Goal: Communication & Community: Share content

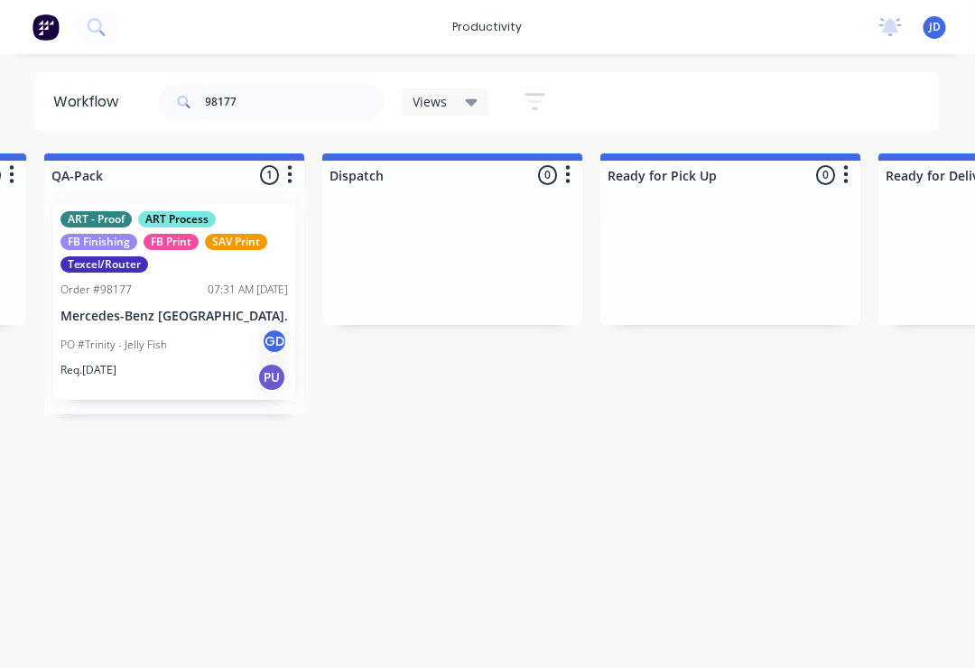
click at [200, 334] on div "PO #Trinity - Jelly Fish GD" at bounding box center [175, 345] width 228 height 34
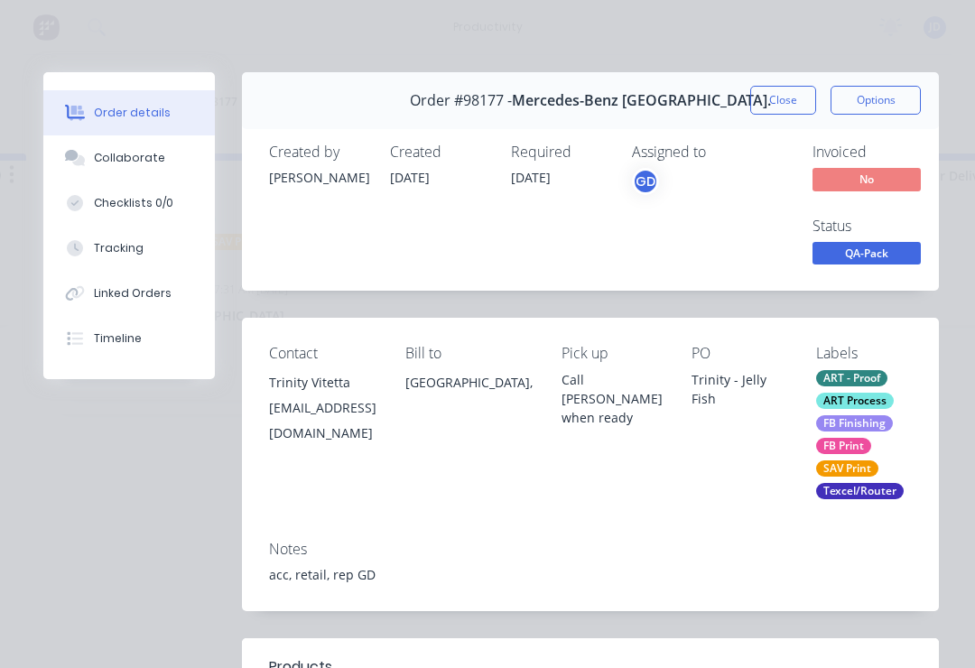
click at [134, 164] on div "Collaborate" at bounding box center [129, 158] width 71 height 16
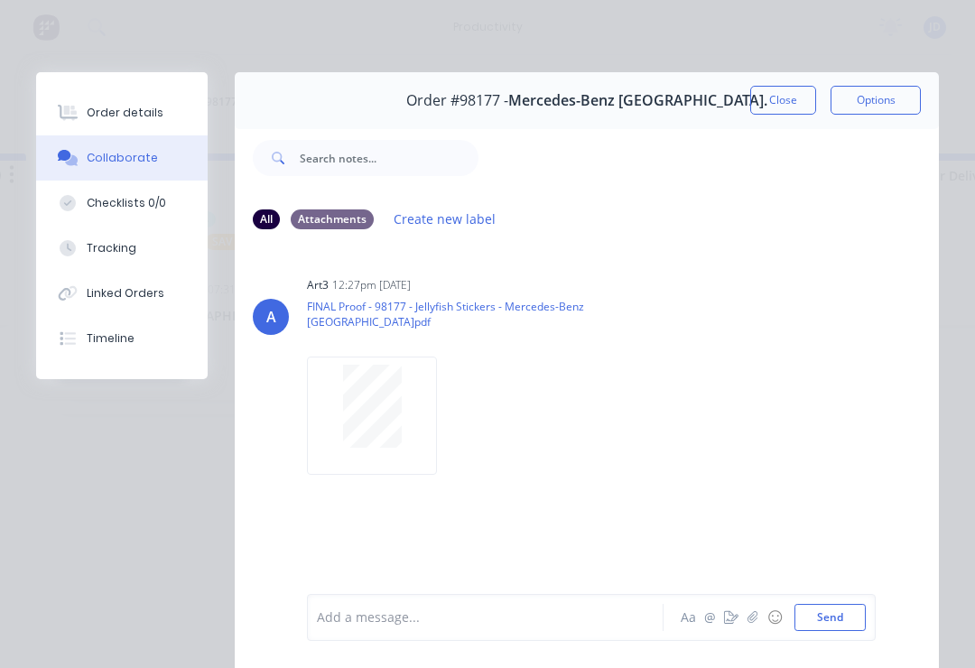
click at [750, 619] on icon "button" at bounding box center [753, 617] width 11 height 13
click at [853, 611] on button "Send" at bounding box center [830, 617] width 71 height 27
click at [748, 620] on button "button" at bounding box center [753, 618] width 22 height 22
click at [848, 616] on button "Send" at bounding box center [830, 617] width 71 height 27
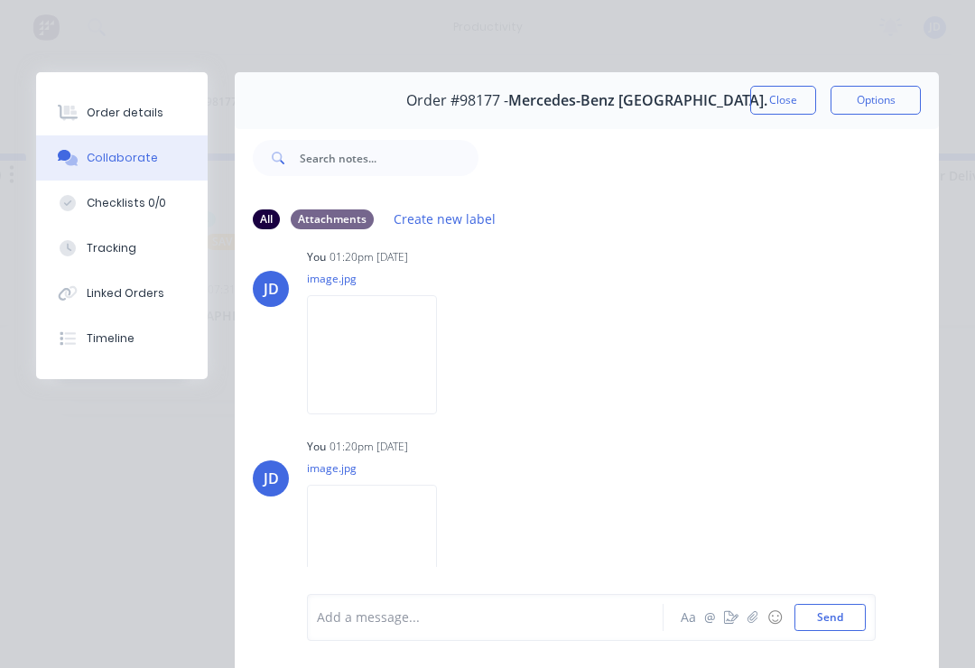
scroll to position [238, 0]
click at [791, 98] on button "Close" at bounding box center [783, 100] width 66 height 29
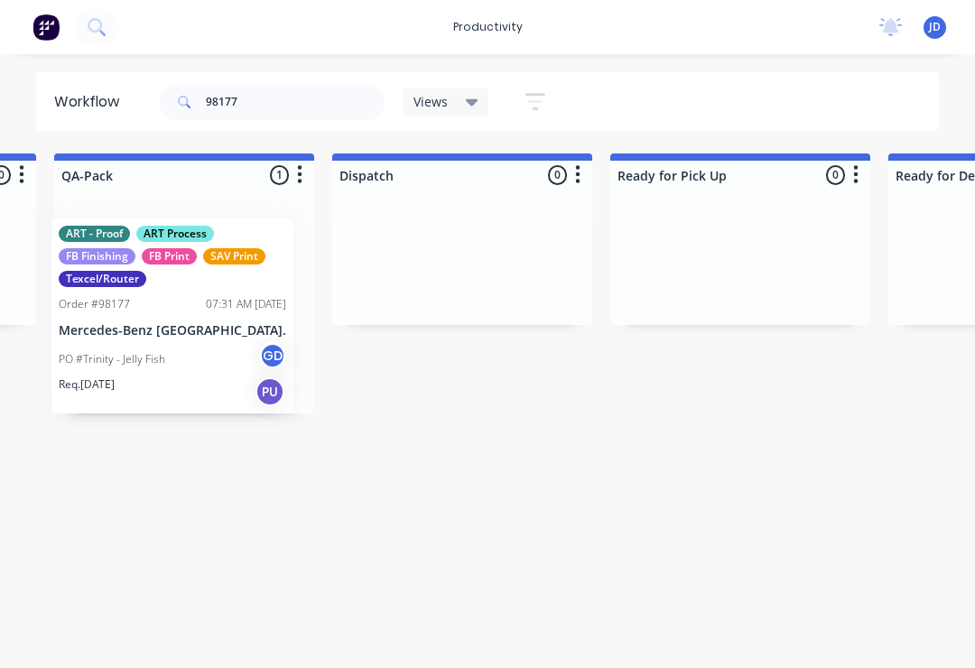
scroll to position [0, 4708]
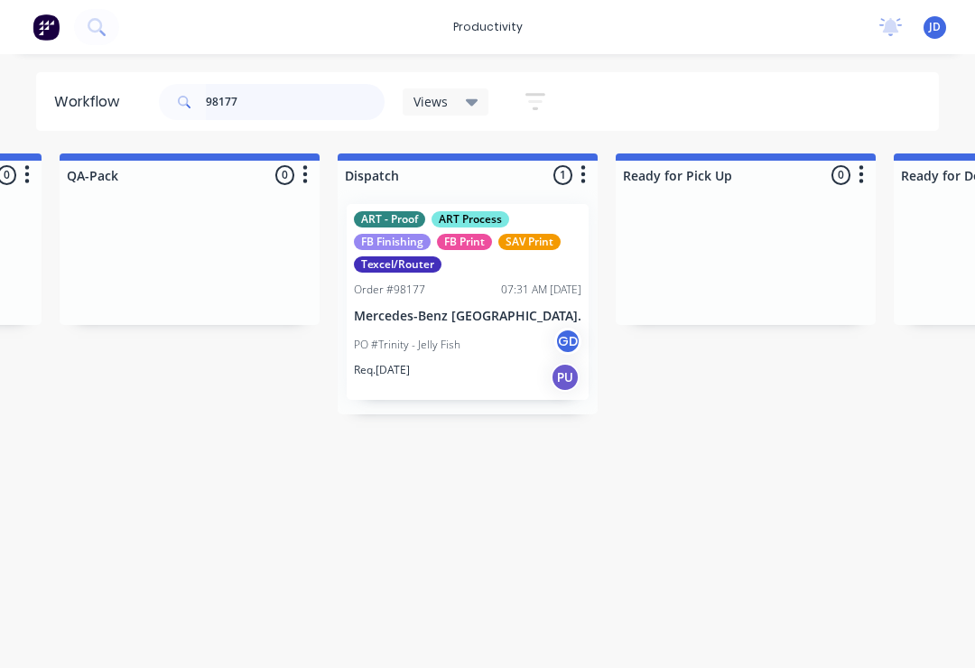
click at [274, 115] on input "98177" at bounding box center [295, 102] width 179 height 36
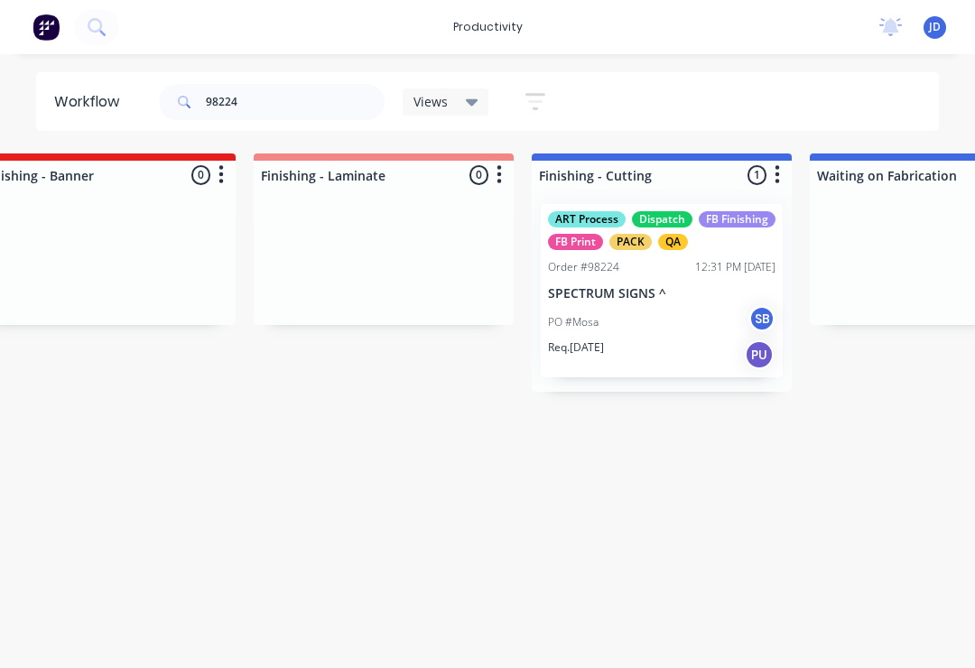
scroll to position [0, 3719]
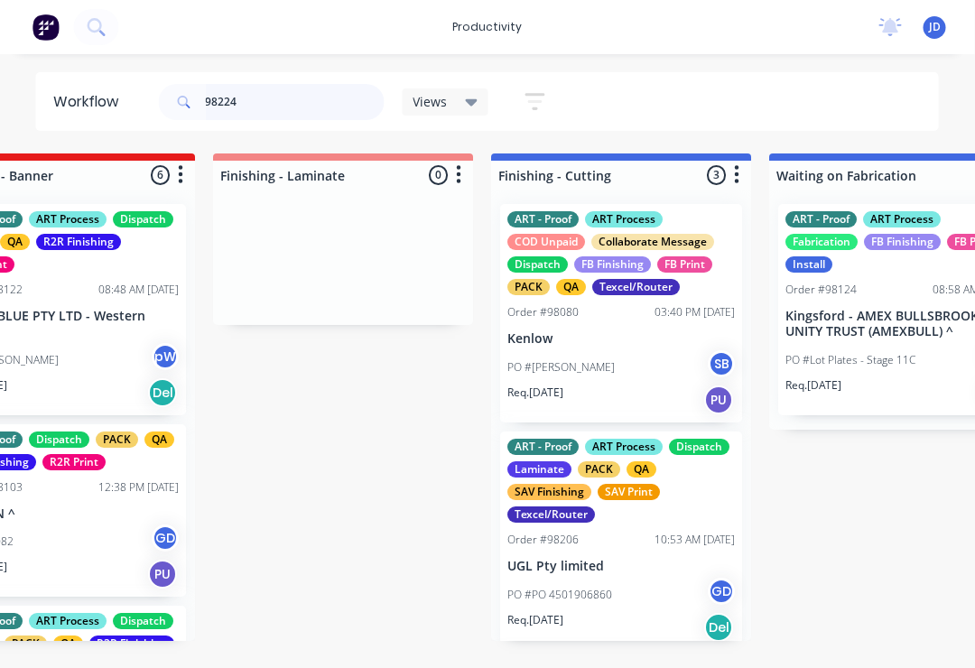
click at [265, 119] on input "98224" at bounding box center [295, 102] width 179 height 36
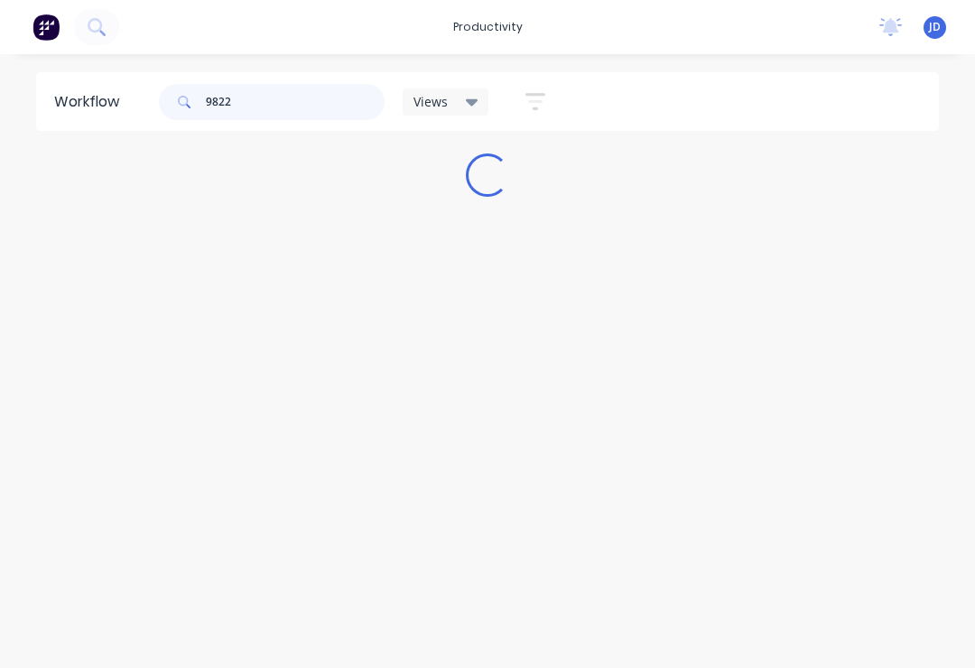
scroll to position [0, 0]
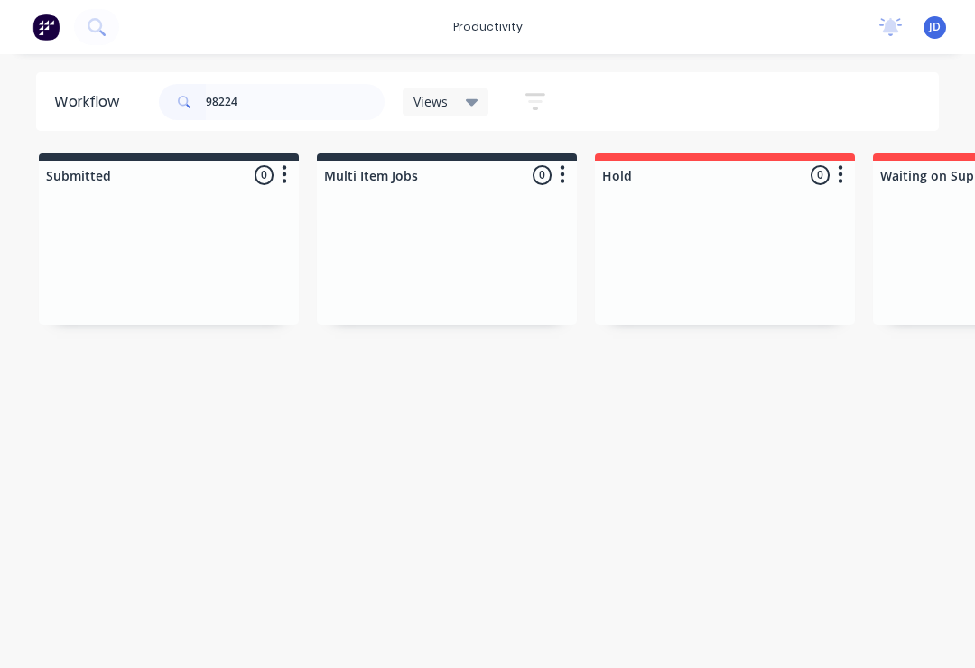
click at [286, 259] on div at bounding box center [169, 257] width 260 height 135
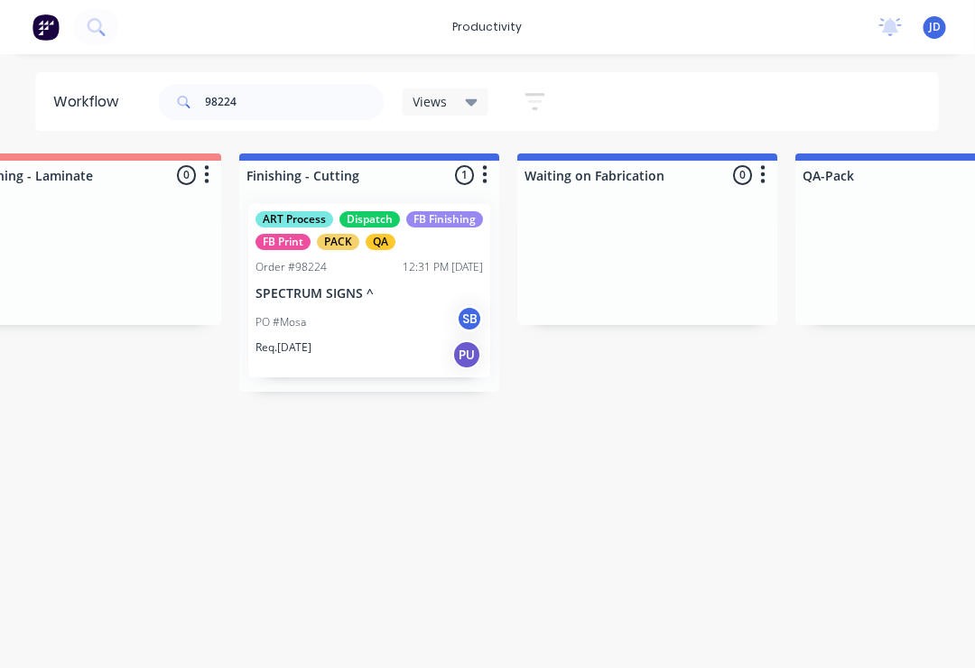
click at [368, 324] on div "PO #Mosa SB" at bounding box center [370, 322] width 228 height 34
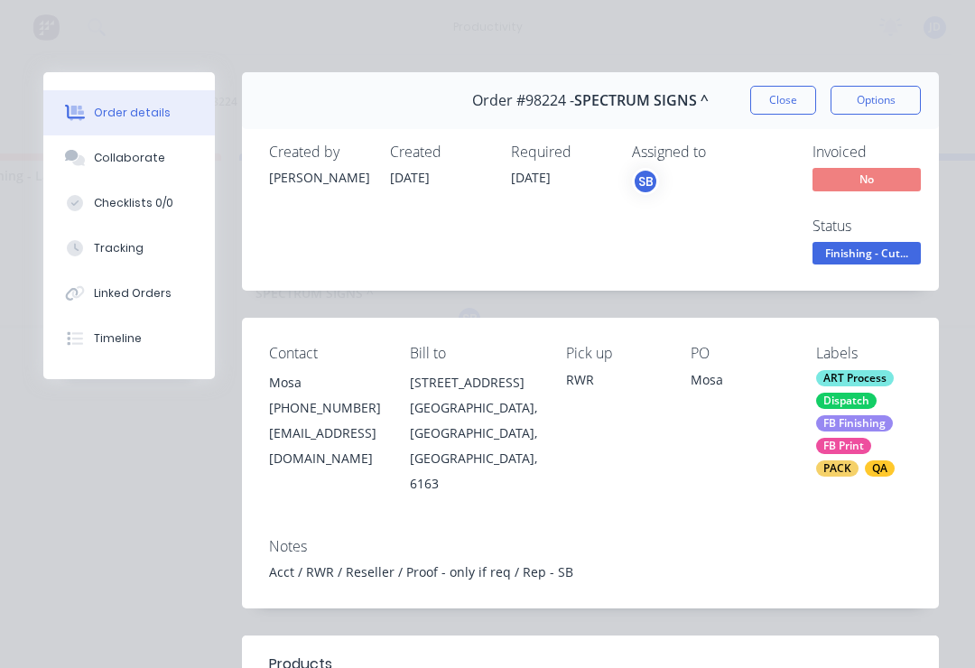
click at [143, 156] on div "Collaborate" at bounding box center [129, 158] width 71 height 16
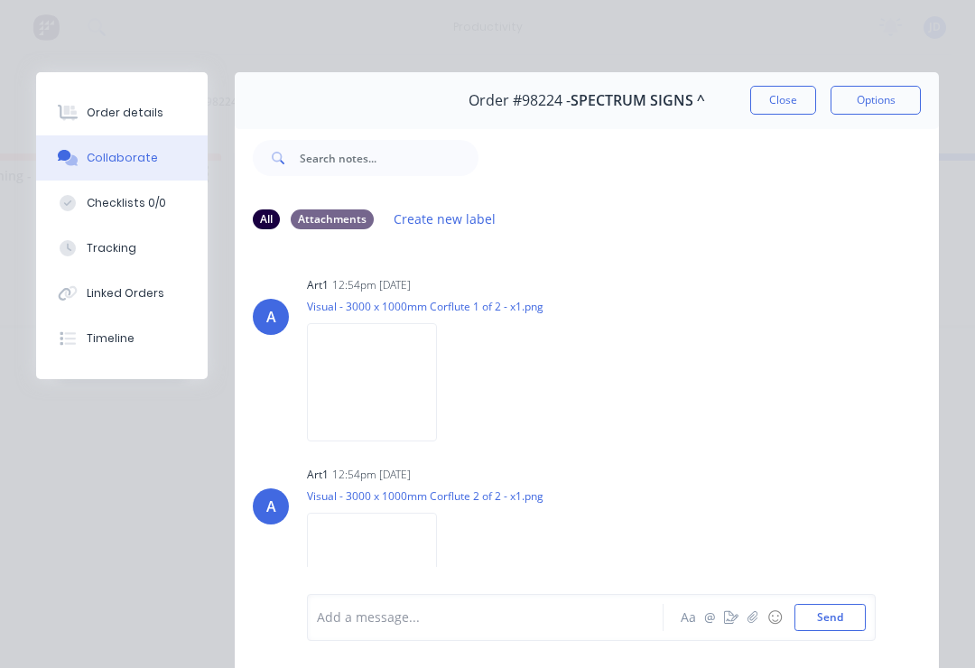
click at [750, 617] on icon "button" at bounding box center [753, 617] width 10 height 12
click at [853, 622] on button "Send" at bounding box center [830, 617] width 71 height 27
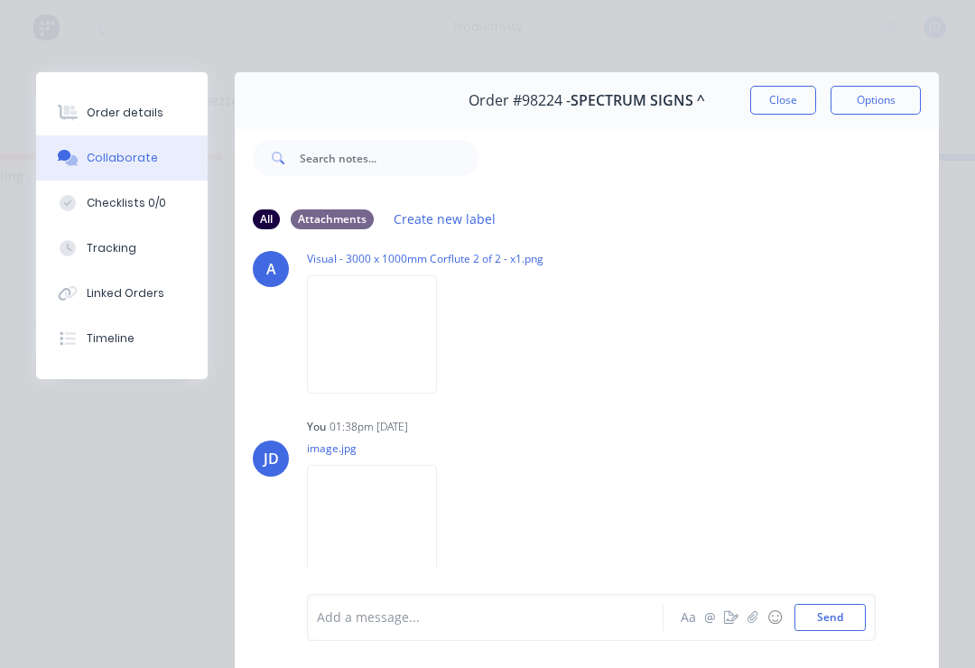
scroll to position [238, 0]
click at [785, 100] on button "Close" at bounding box center [783, 100] width 66 height 29
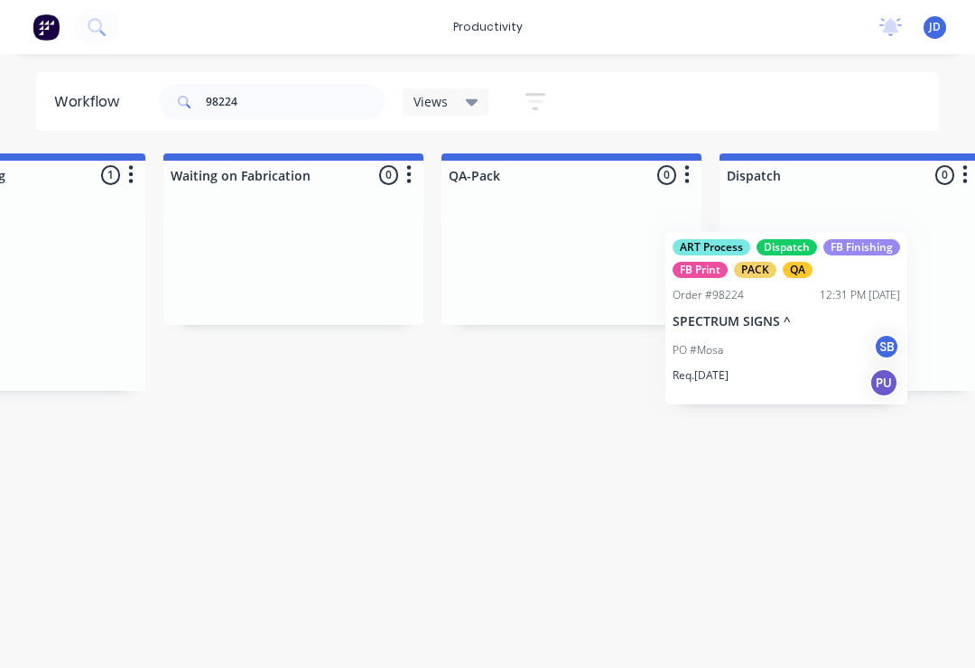
scroll to position [0, 4345]
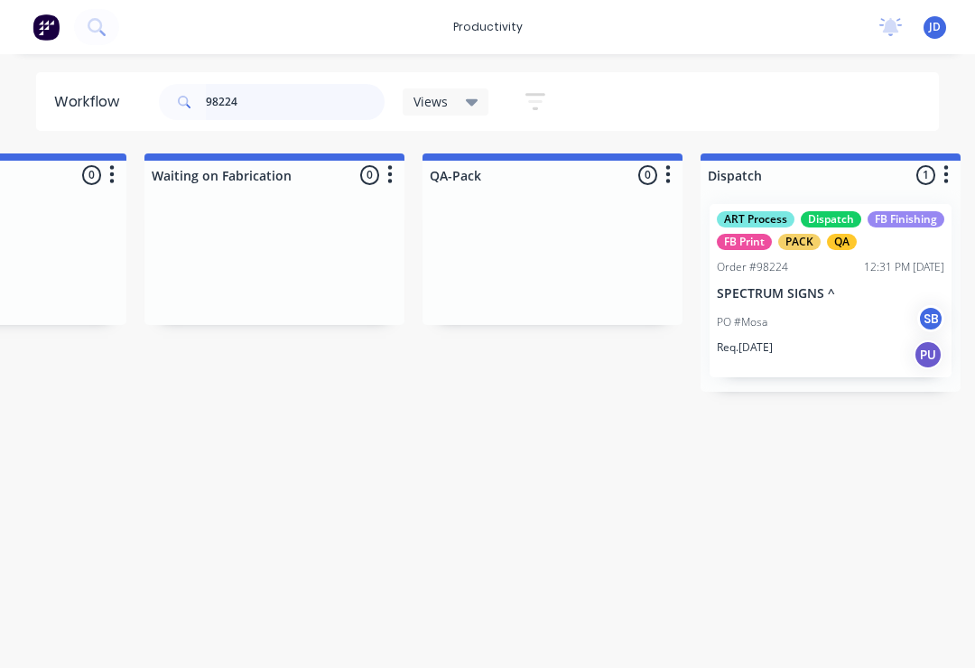
click at [269, 111] on input "98224" at bounding box center [295, 102] width 179 height 36
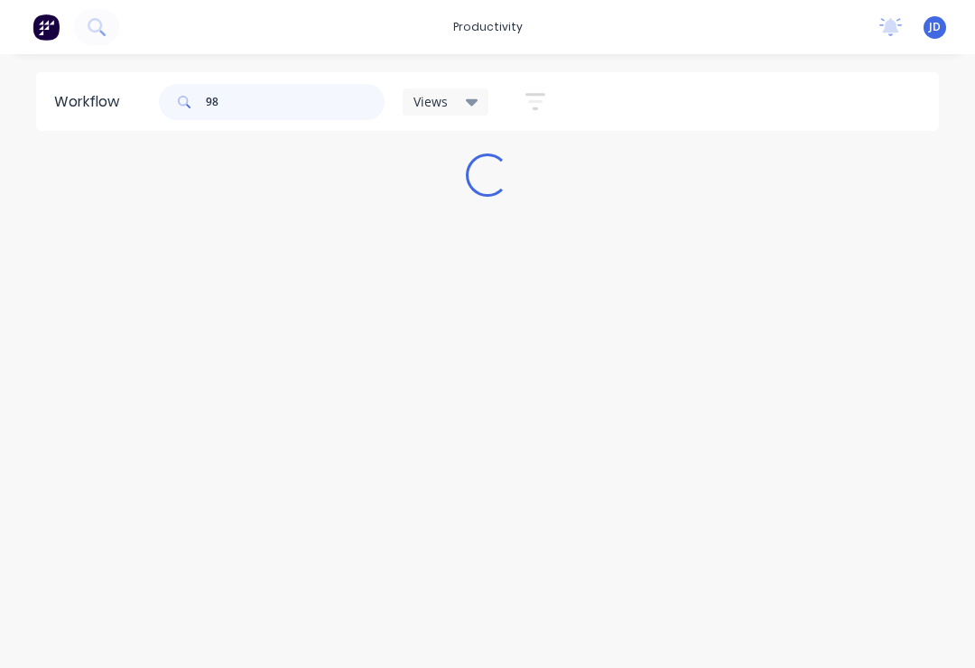
scroll to position [0, 0]
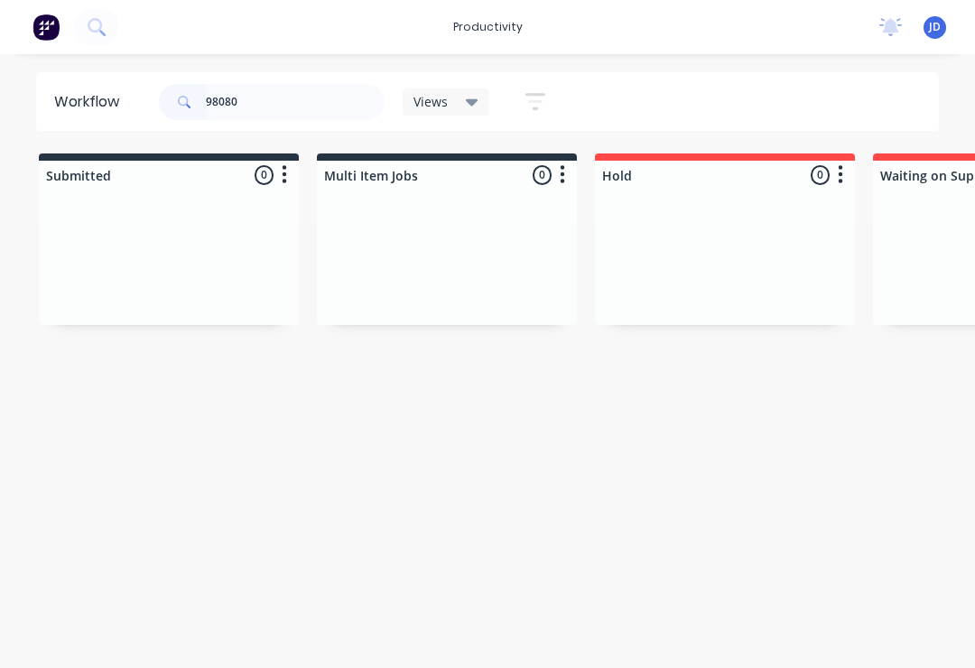
click at [297, 252] on div at bounding box center [169, 257] width 260 height 135
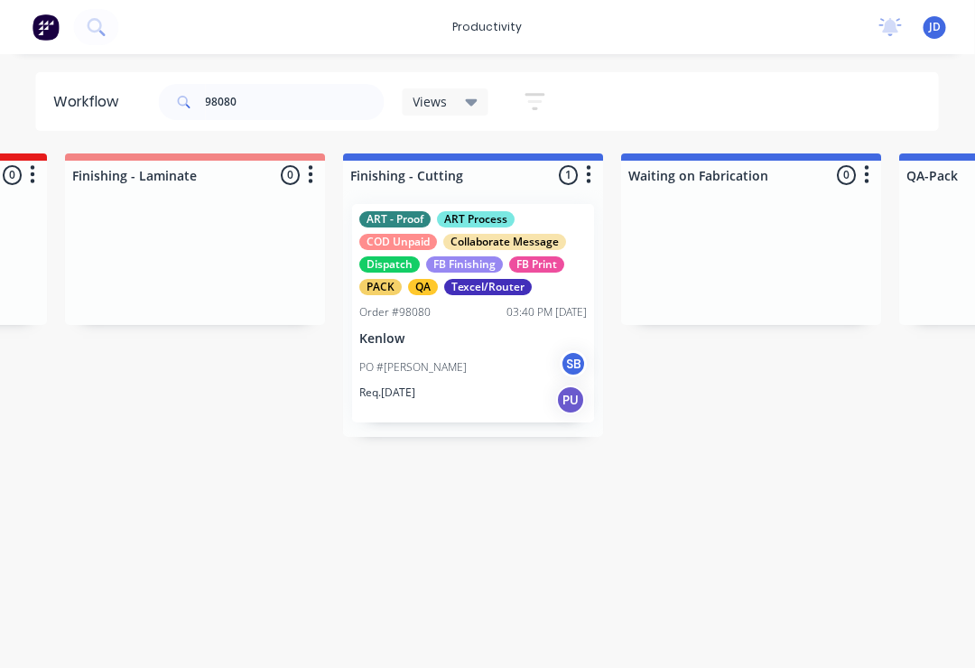
scroll to position [0, 3846]
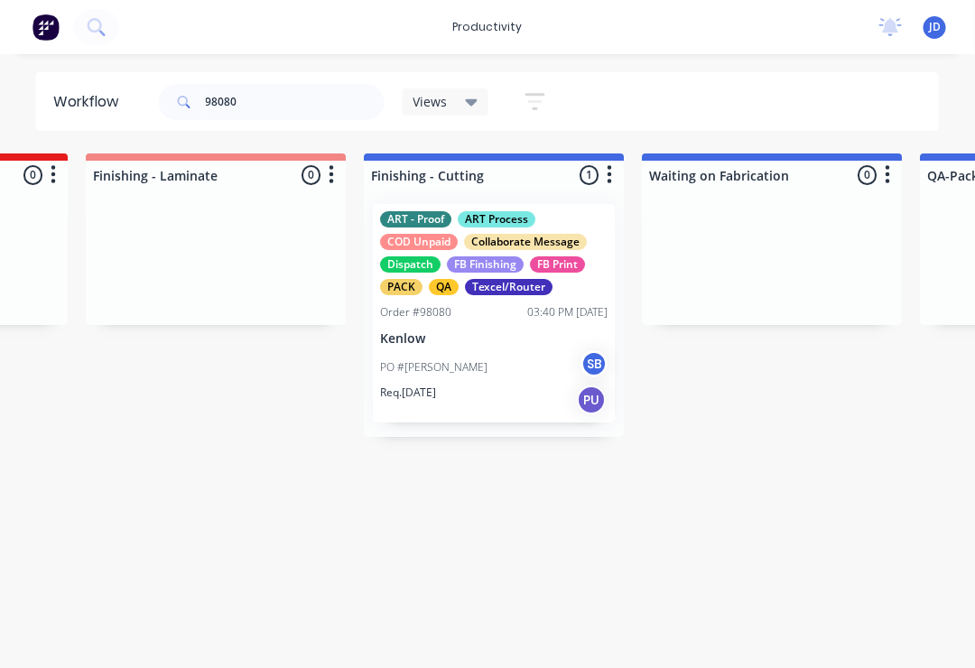
click at [504, 354] on div "PO #[PERSON_NAME] SB" at bounding box center [495, 367] width 228 height 34
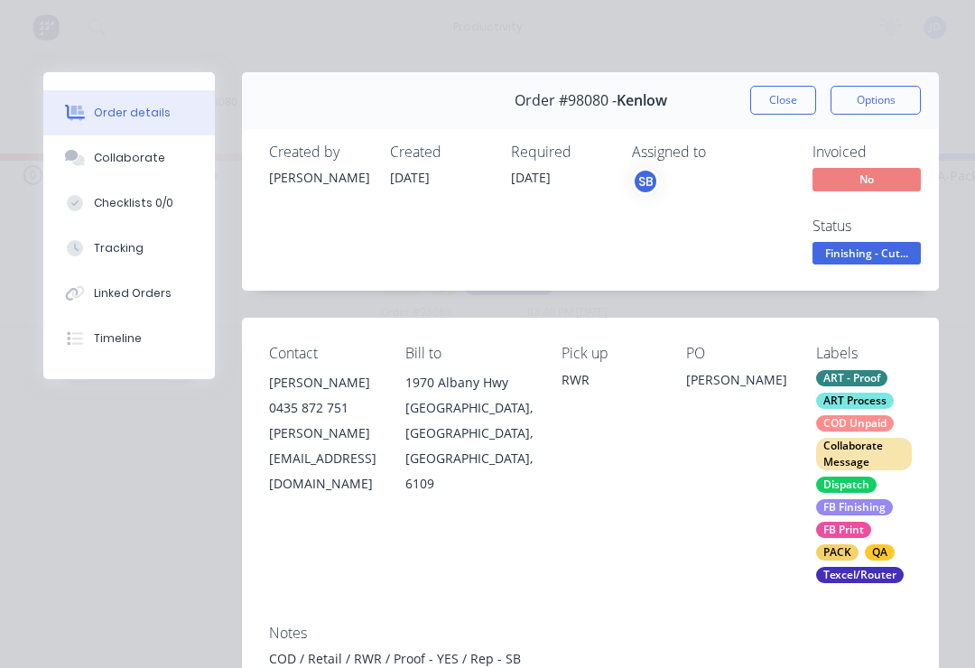
click at [159, 172] on button "Collaborate" at bounding box center [129, 157] width 172 height 45
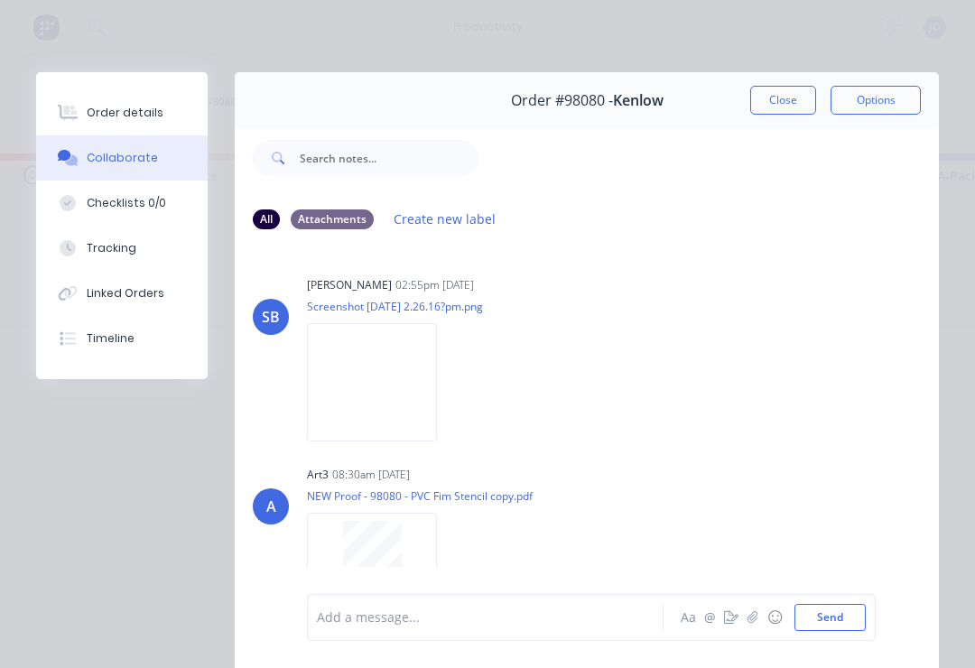
click at [746, 626] on button "button" at bounding box center [753, 618] width 22 height 22
click at [844, 619] on button "Send" at bounding box center [830, 617] width 71 height 27
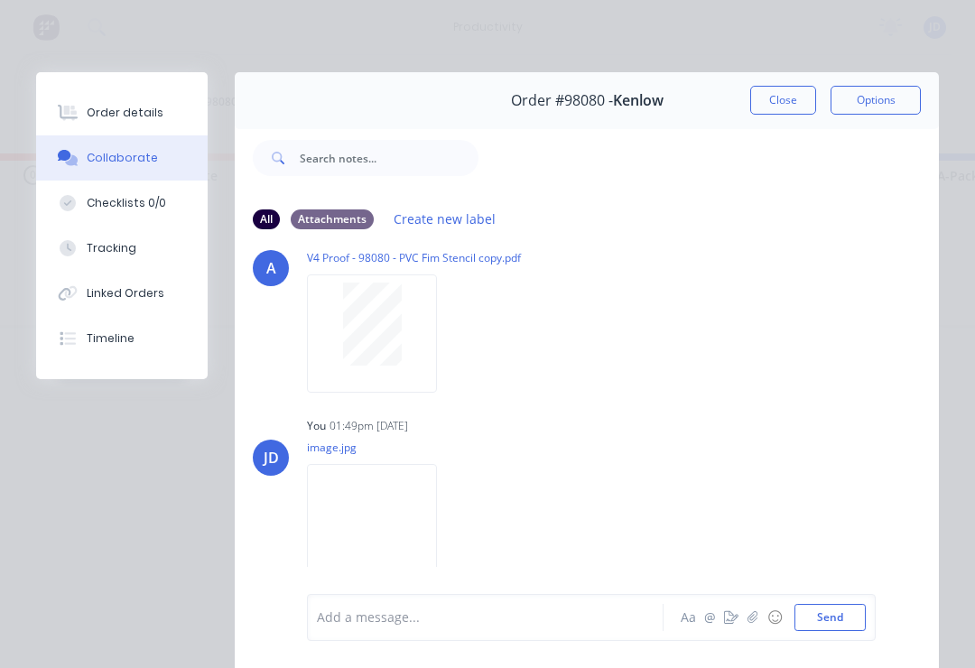
scroll to position [616, 0]
click at [785, 107] on button "Close" at bounding box center [783, 100] width 66 height 29
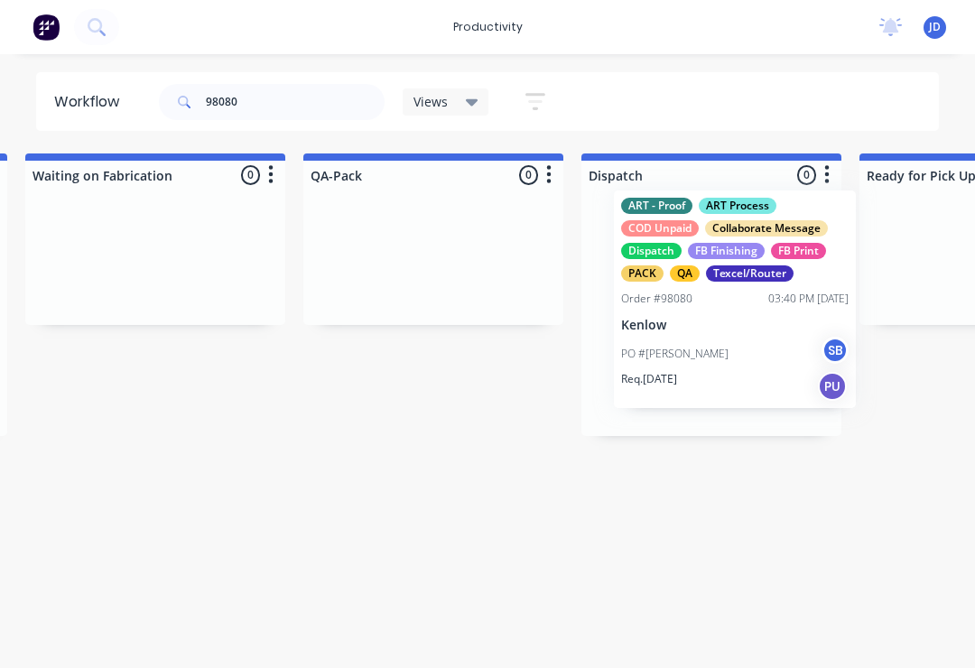
scroll to position [0, 4465]
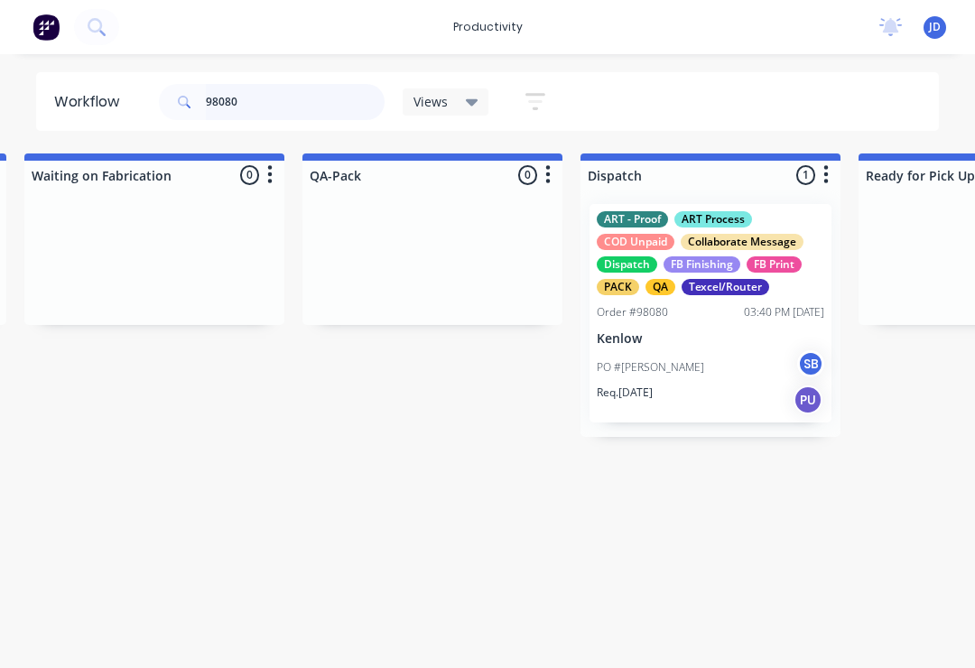
click at [257, 107] on input "98080" at bounding box center [295, 102] width 179 height 36
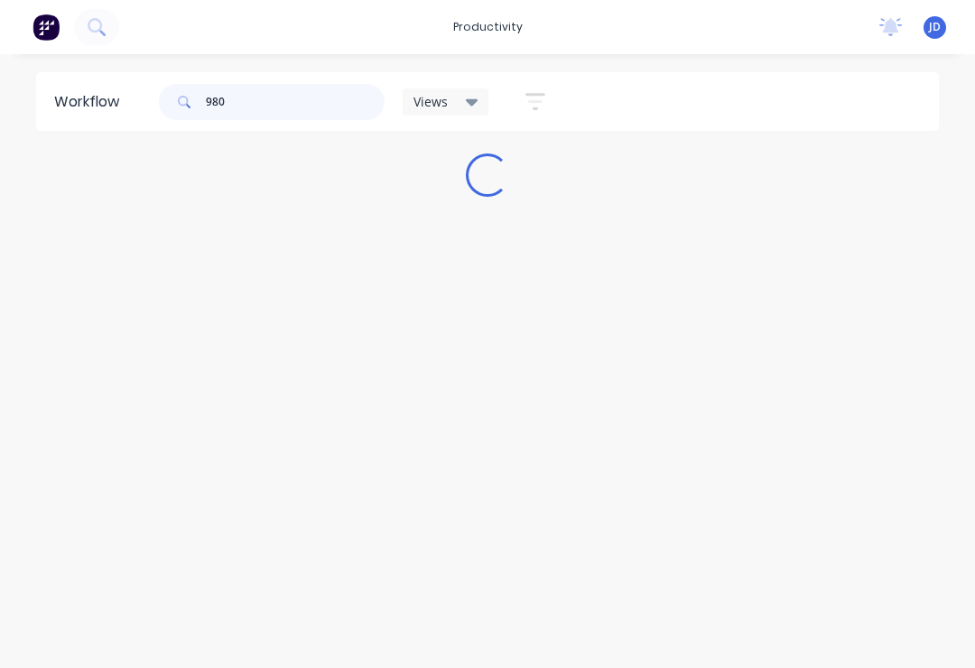
scroll to position [0, 0]
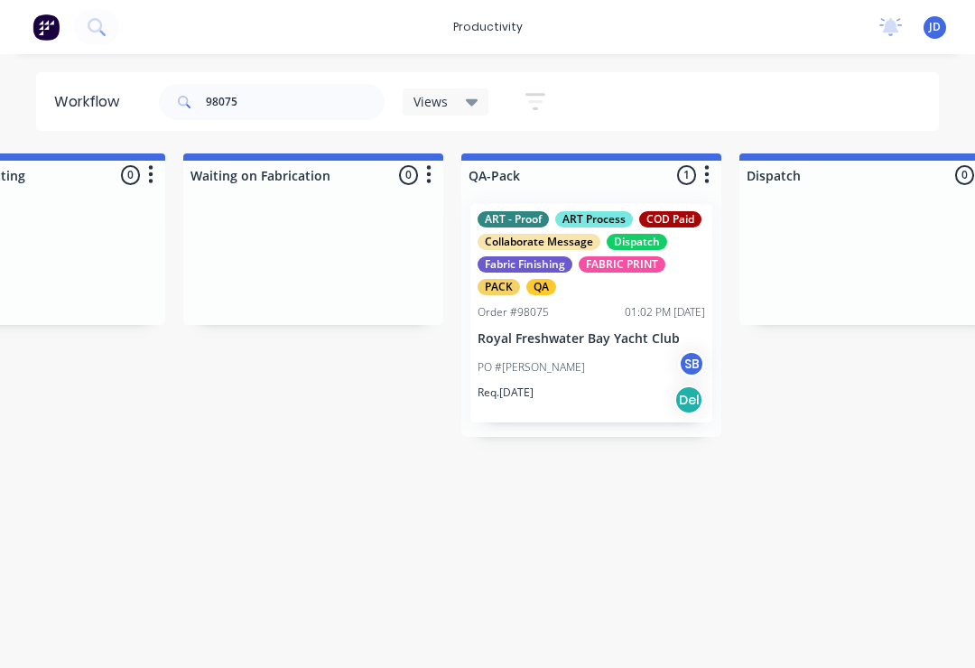
scroll to position [0, 4331]
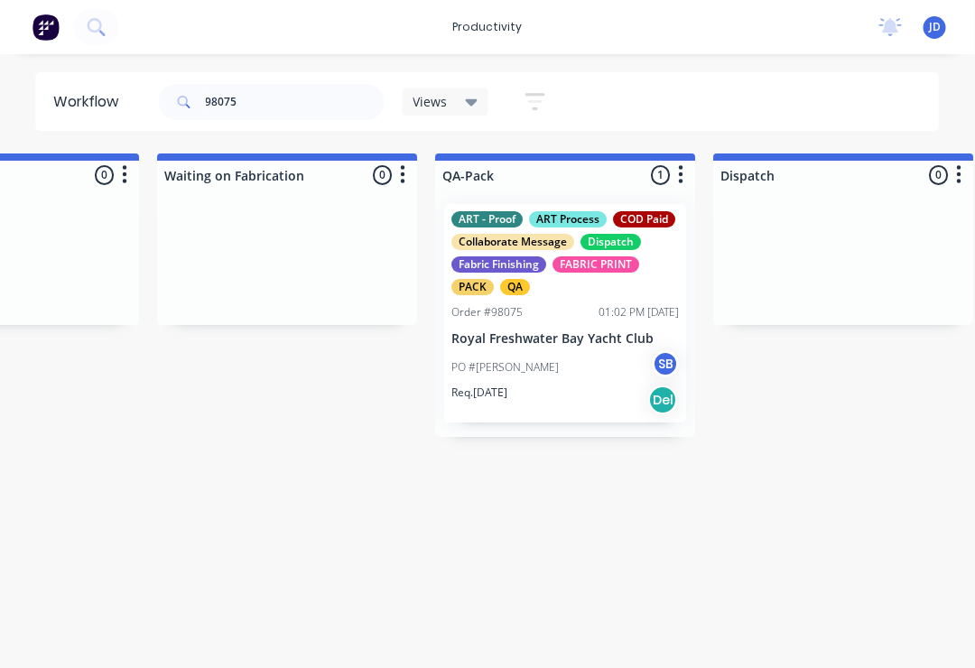
click at [563, 331] on p "Royal Freshwater Bay Yacht Club" at bounding box center [566, 338] width 228 height 15
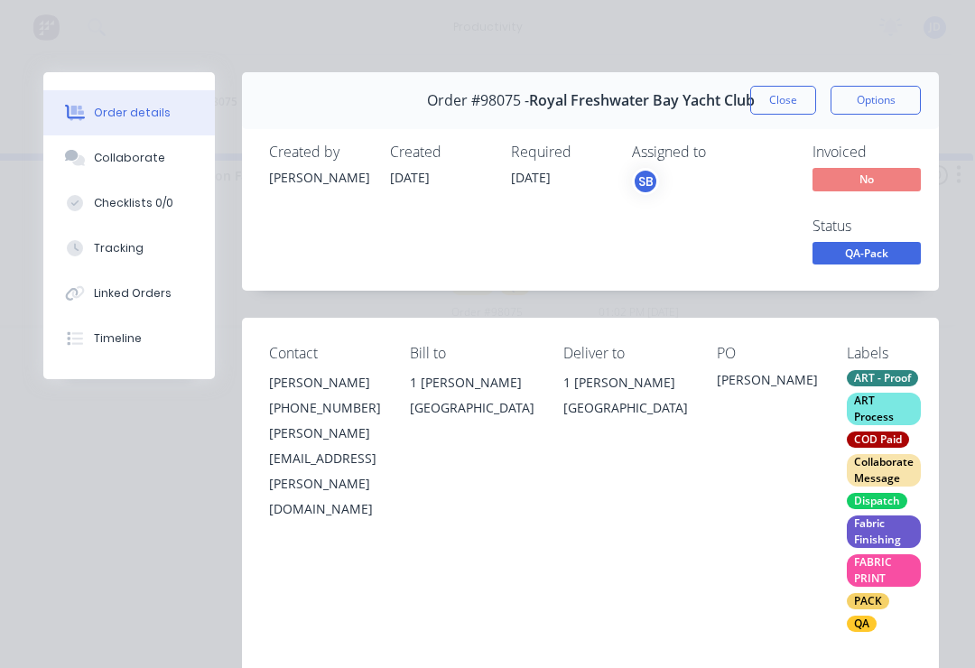
click at [135, 163] on div "Collaborate" at bounding box center [129, 158] width 71 height 16
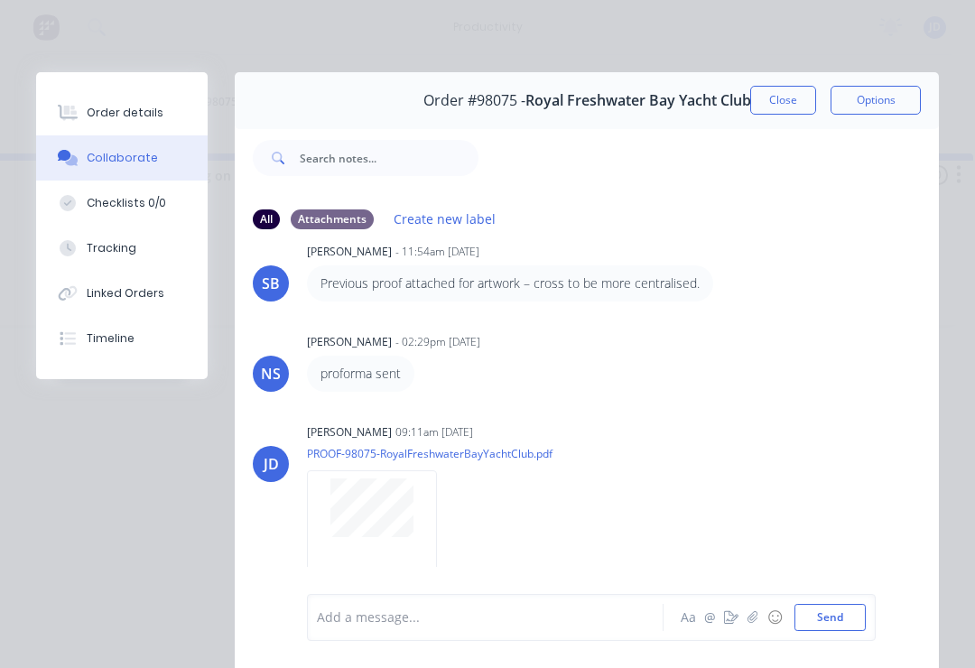
scroll to position [222, 0]
click at [754, 625] on button "button" at bounding box center [753, 618] width 22 height 22
click at [836, 618] on button "Send" at bounding box center [830, 617] width 71 height 27
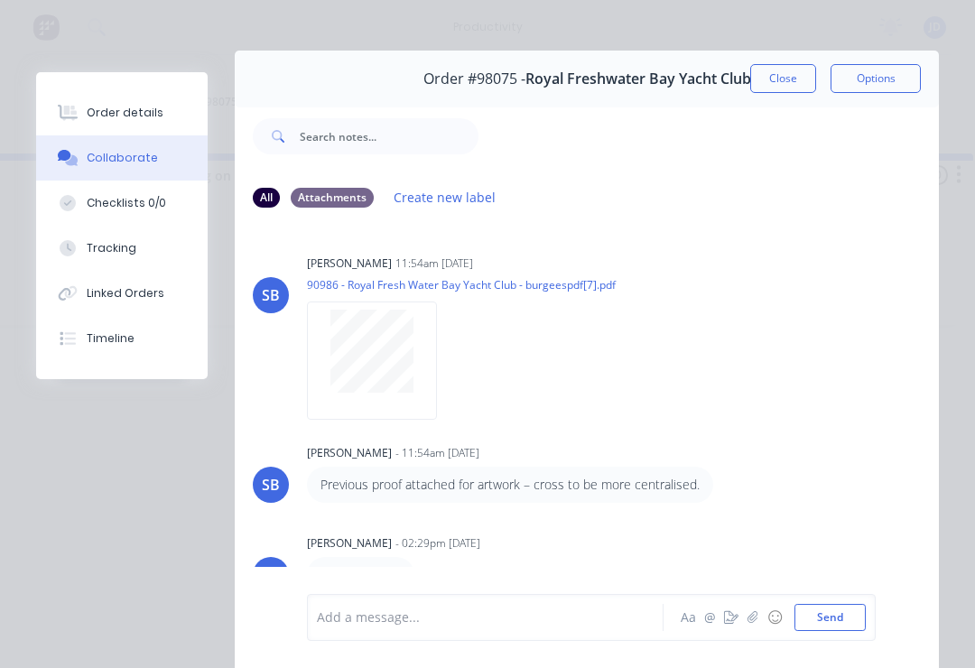
scroll to position [21, 0]
click at [785, 82] on button "Close" at bounding box center [783, 79] width 66 height 29
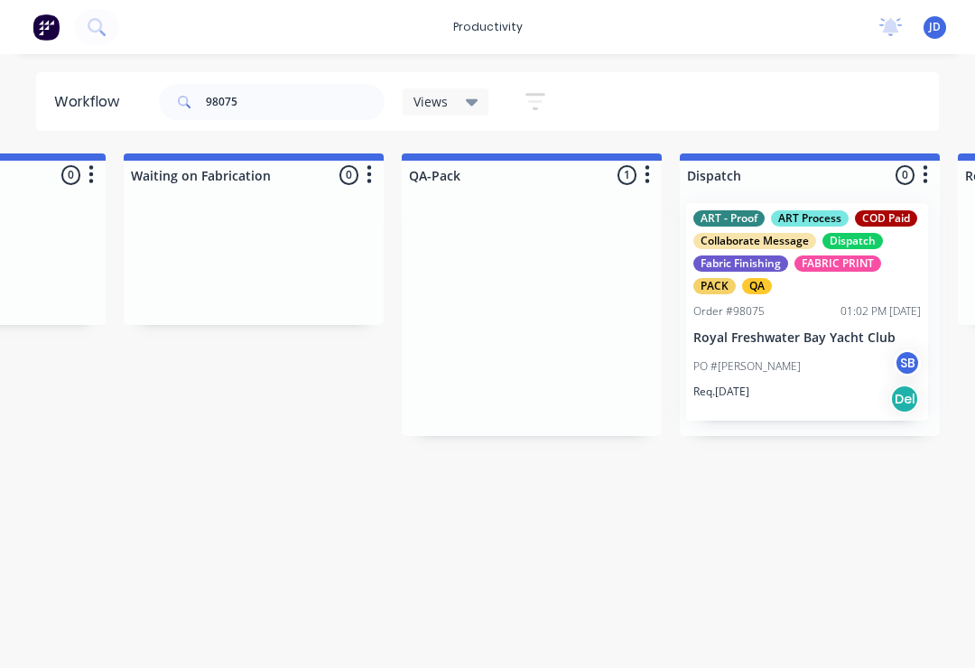
scroll to position [0, 4383]
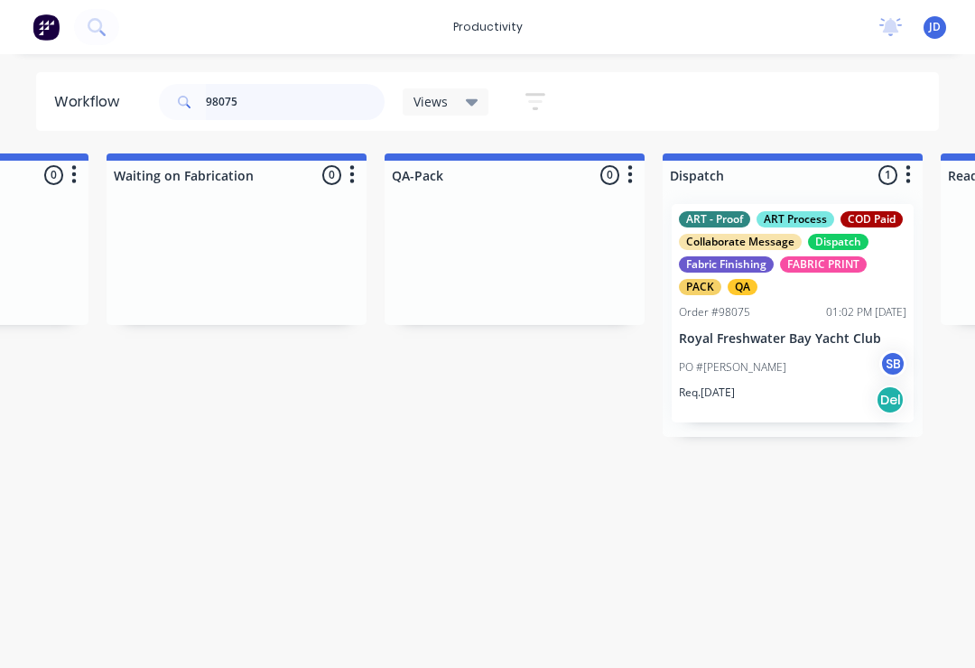
click at [269, 109] on input "98075" at bounding box center [295, 102] width 179 height 36
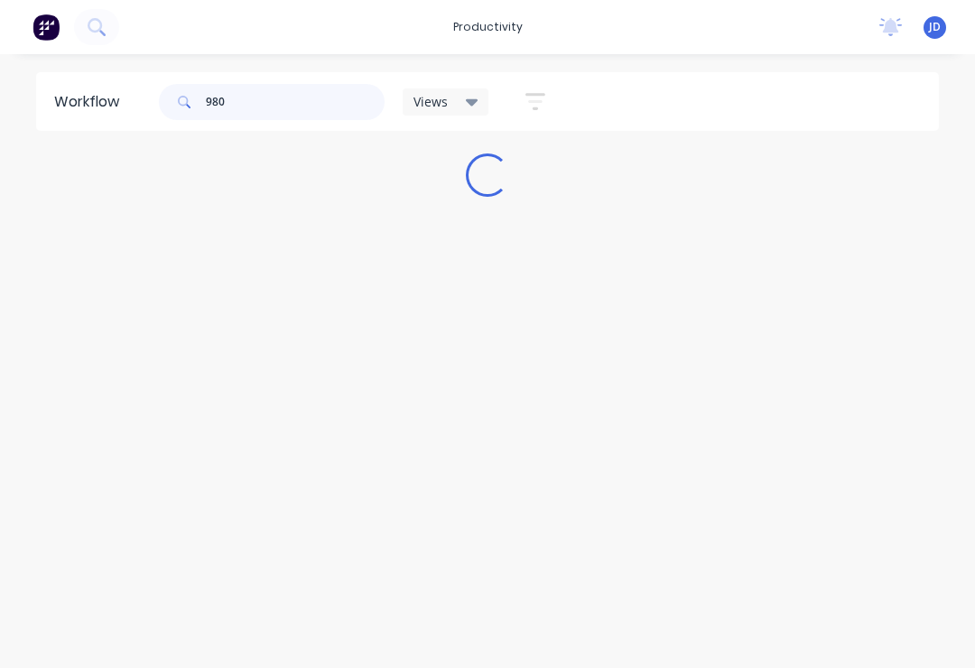
scroll to position [0, 0]
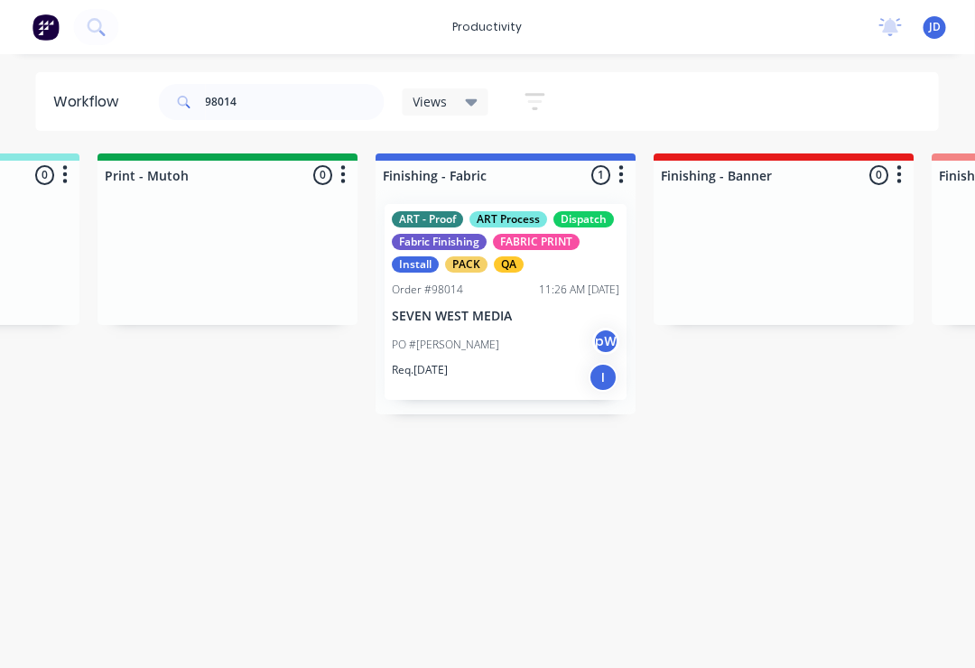
click at [503, 351] on div "PO #[PERSON_NAME] pW" at bounding box center [507, 345] width 228 height 34
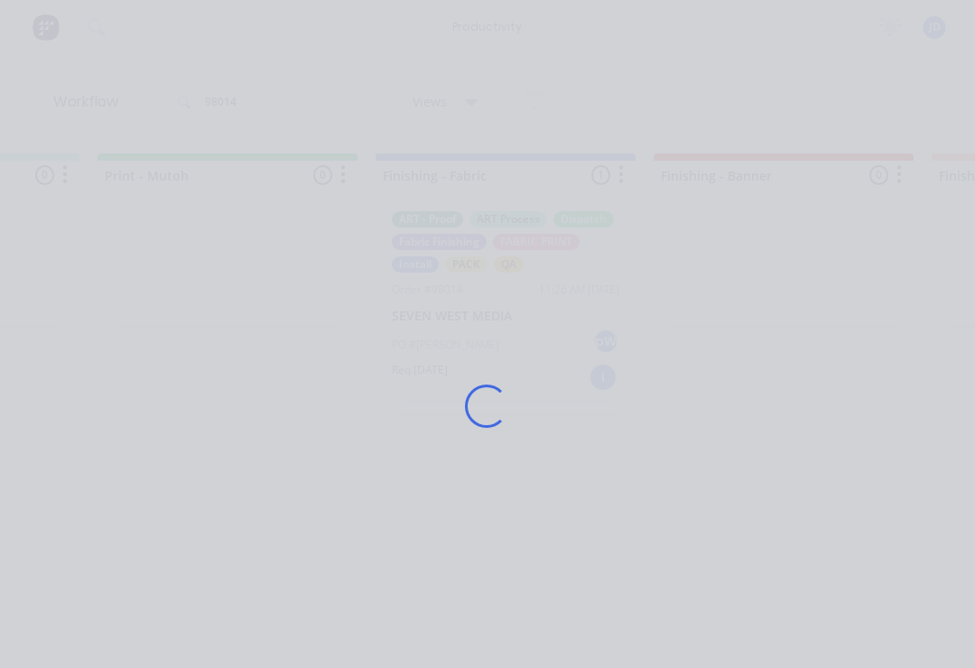
scroll to position [0, 3001]
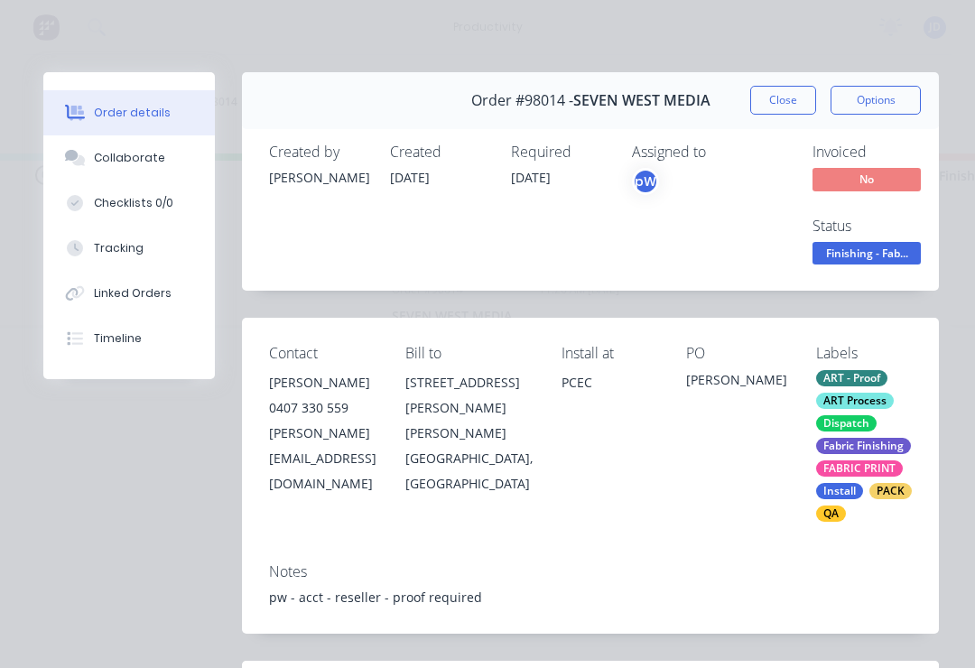
click at [134, 155] on div "Collaborate" at bounding box center [129, 158] width 71 height 16
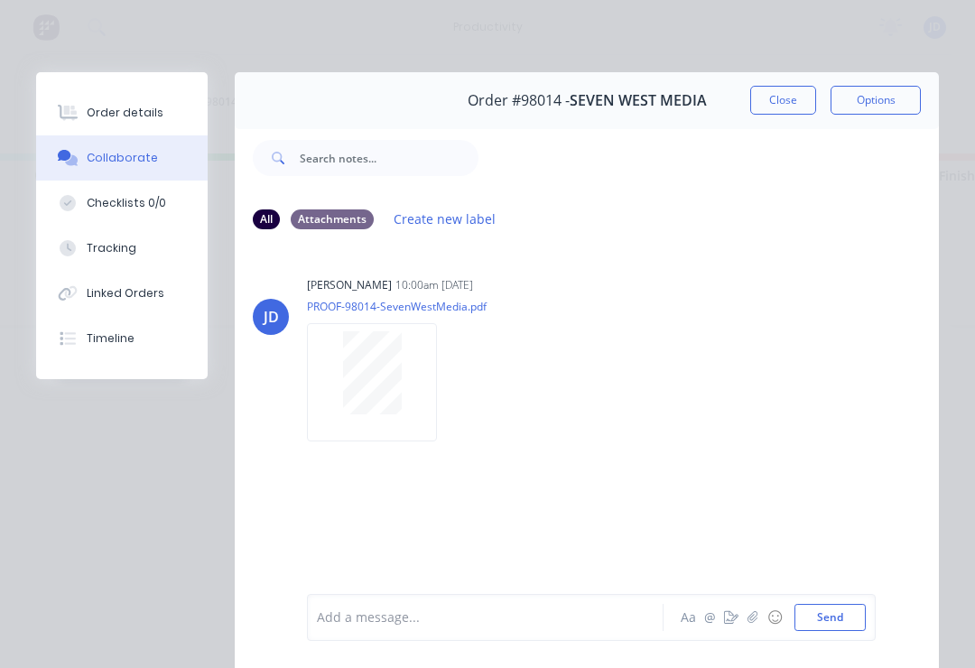
click at [748, 619] on button "button" at bounding box center [753, 618] width 22 height 22
click at [856, 617] on button "Send" at bounding box center [830, 617] width 71 height 27
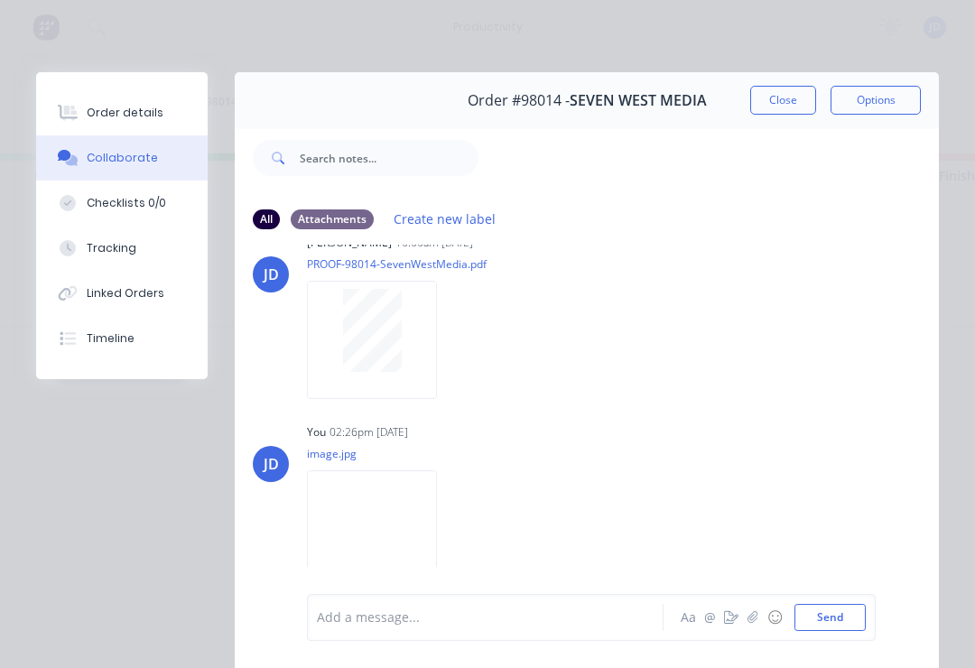
scroll to position [42, 0]
click at [778, 112] on button "Close" at bounding box center [783, 100] width 66 height 29
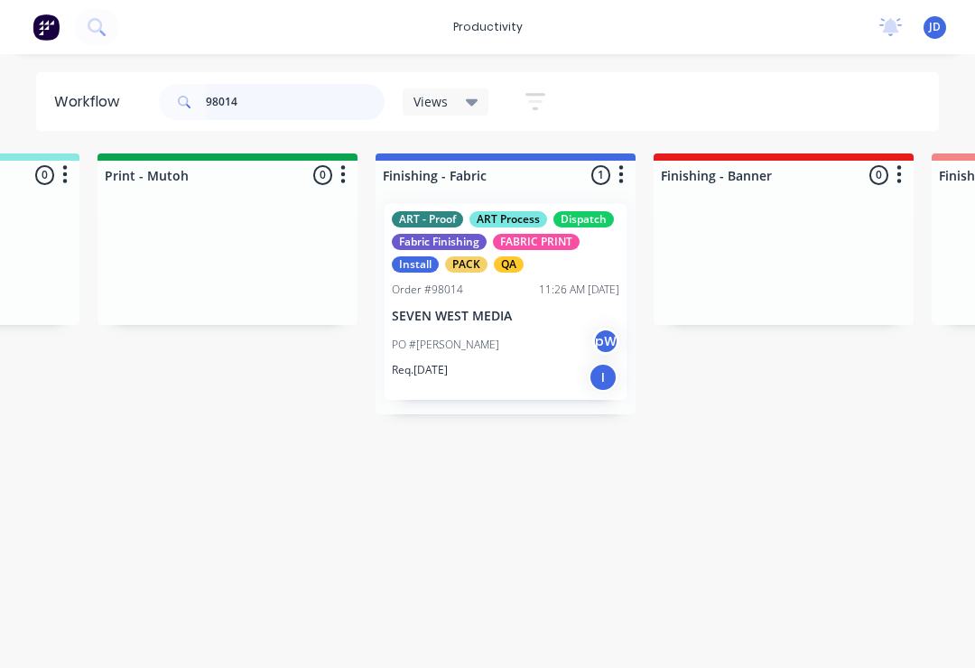
click at [275, 104] on input "98014" at bounding box center [295, 102] width 179 height 36
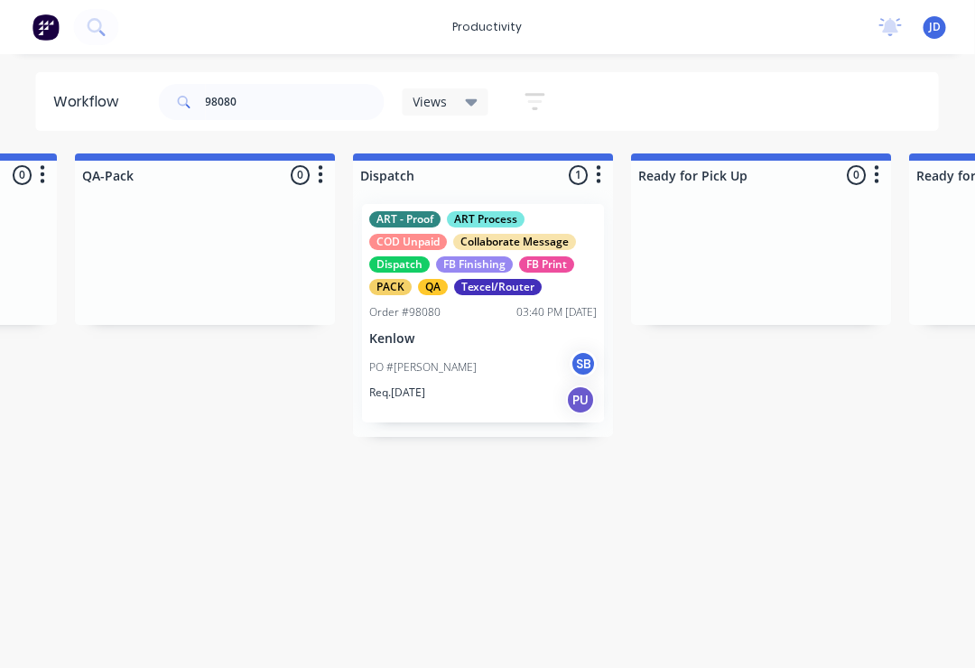
click at [480, 336] on p "Kenlow" at bounding box center [484, 338] width 228 height 15
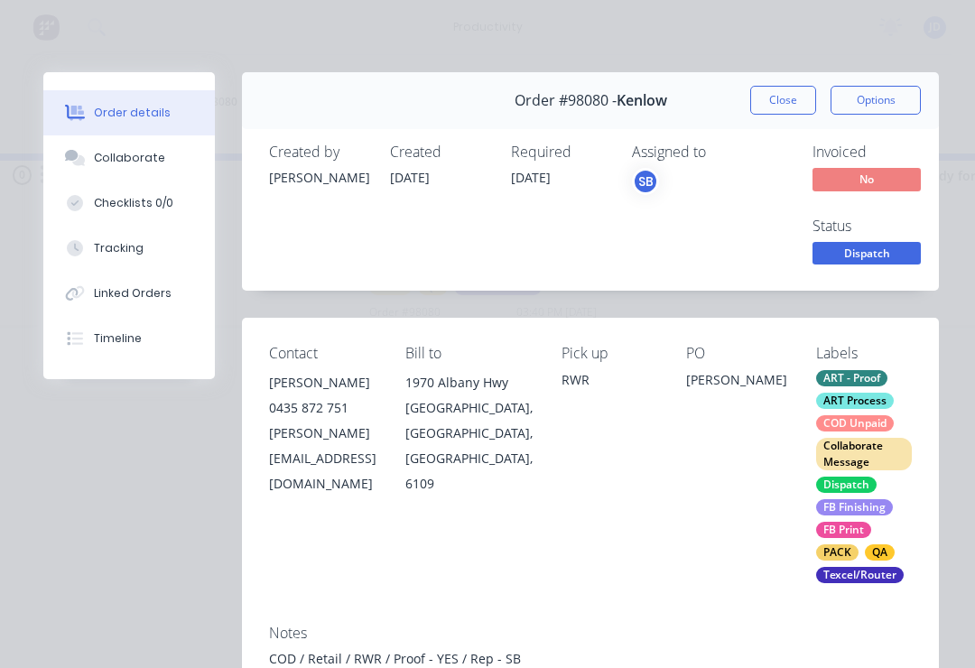
click at [140, 157] on div "Collaborate" at bounding box center [129, 158] width 71 height 16
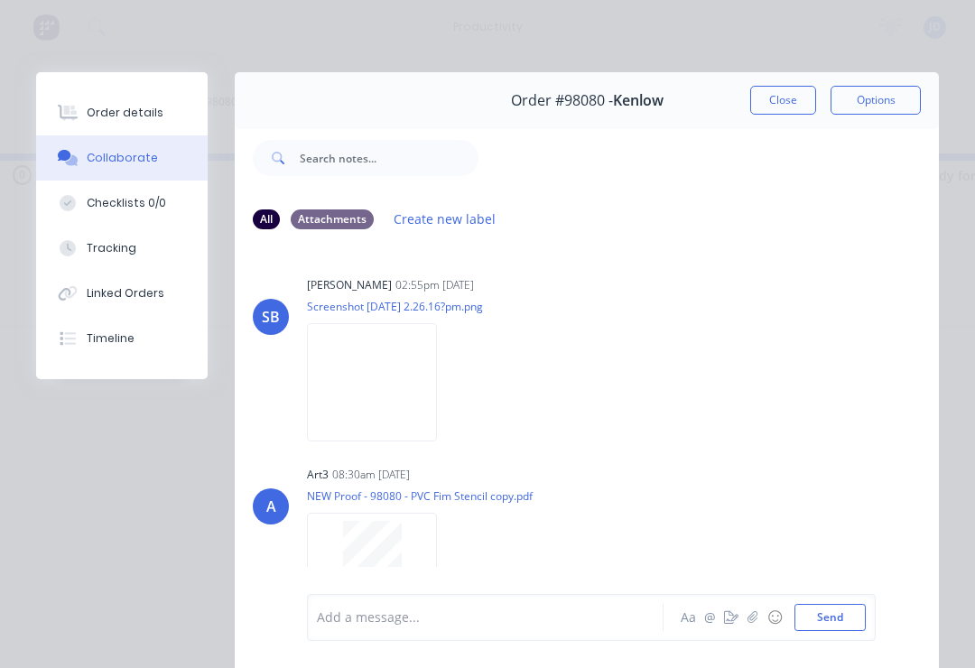
scroll to position [-5, 0]
click at [783, 89] on button "Close" at bounding box center [783, 100] width 66 height 29
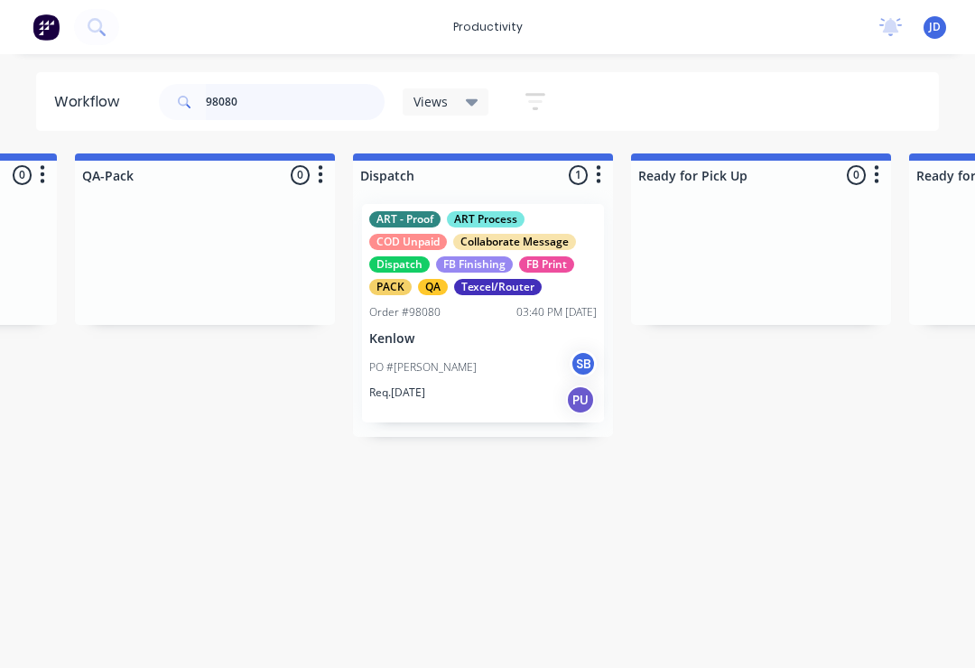
click at [265, 106] on input "98080" at bounding box center [295, 102] width 179 height 36
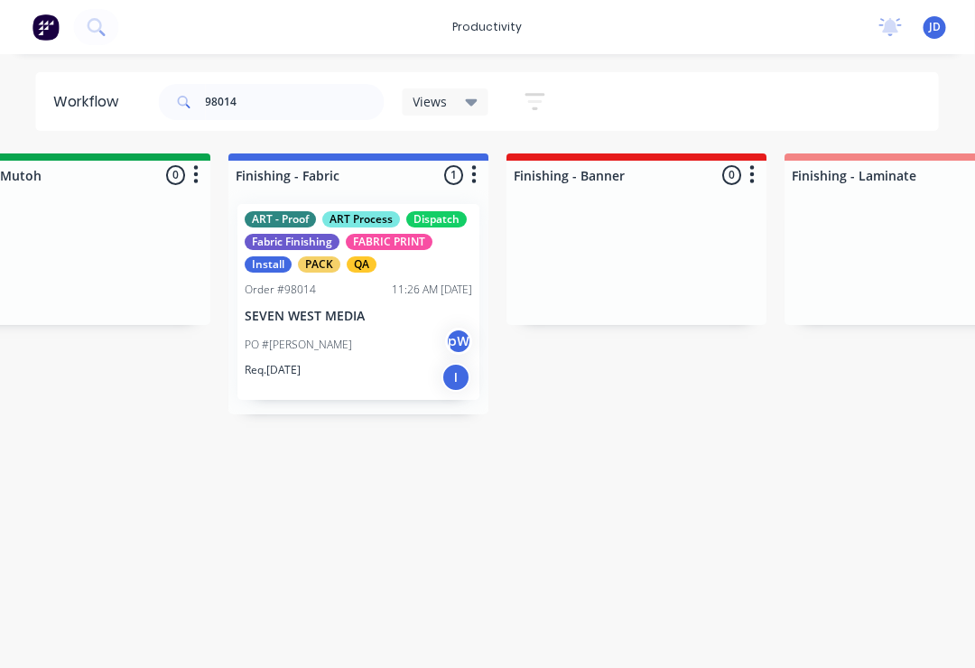
scroll to position [0, 3144]
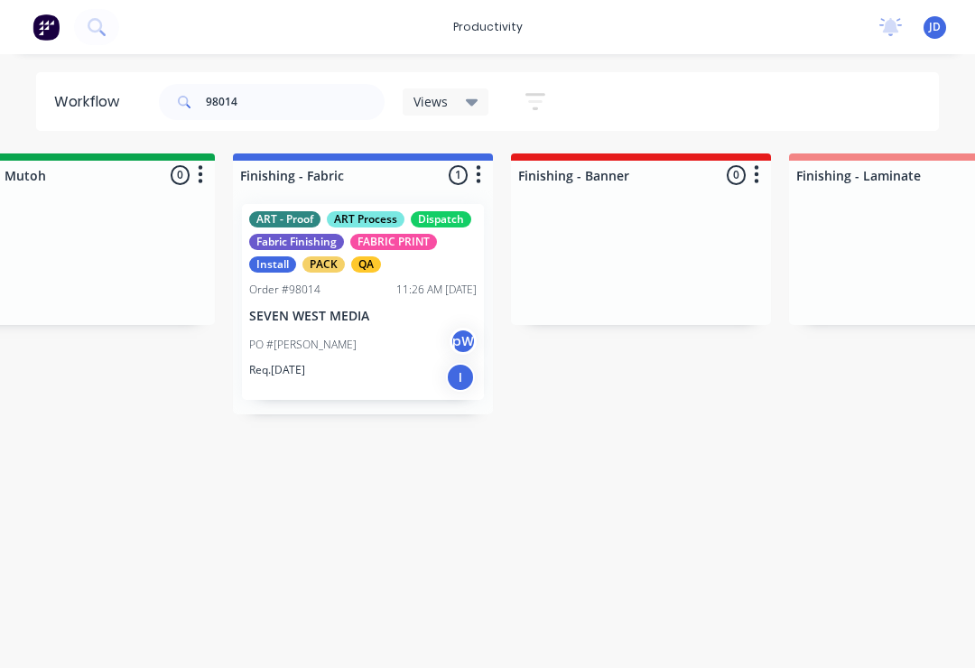
click at [372, 330] on div "PO #[PERSON_NAME] pW" at bounding box center [363, 345] width 228 height 34
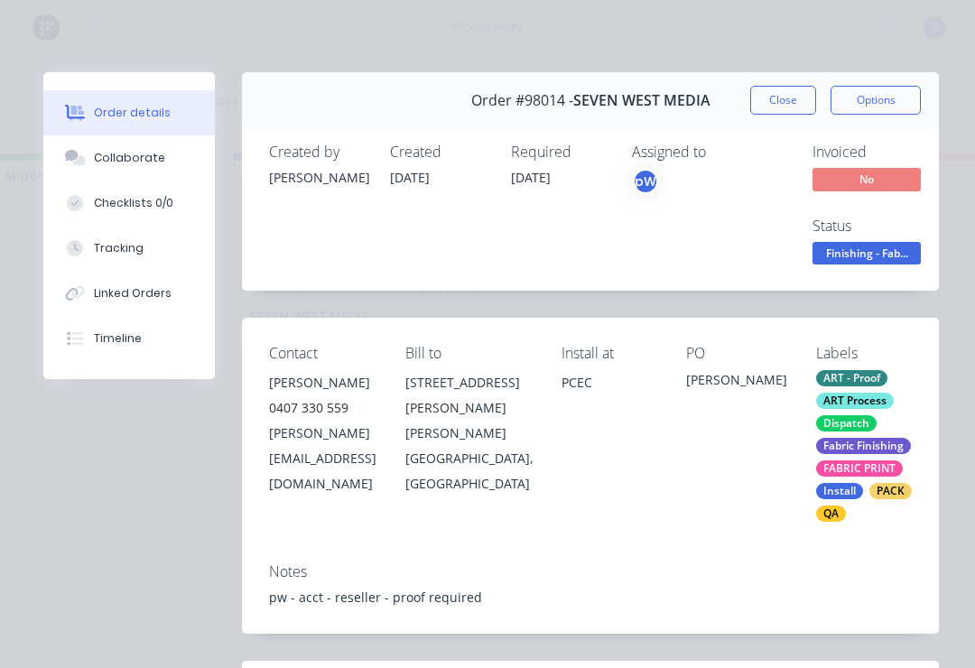
click at [150, 159] on div "Collaborate" at bounding box center [129, 158] width 71 height 16
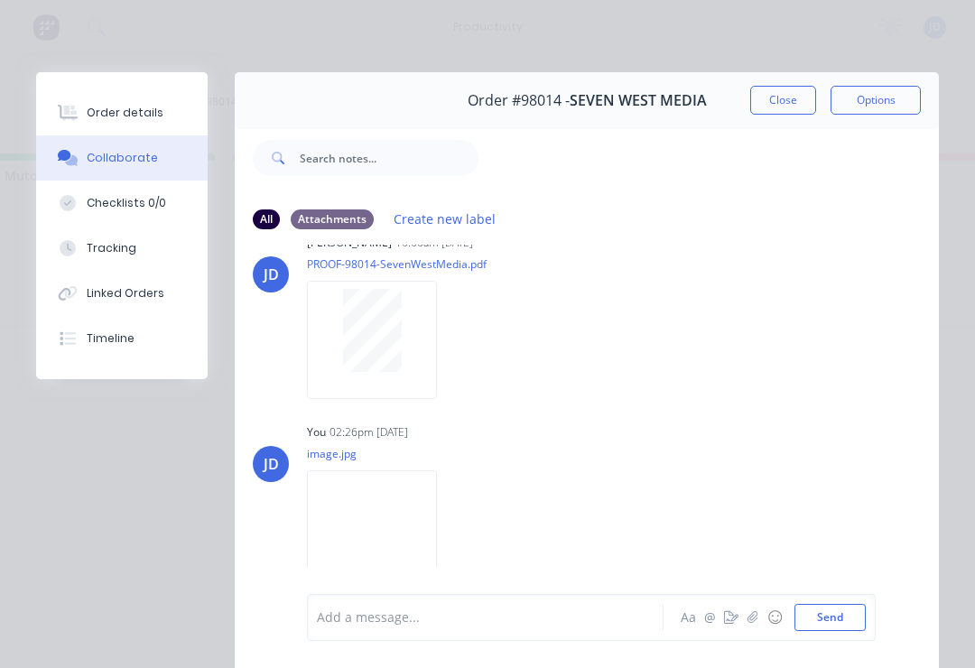
scroll to position [42, 0]
click at [757, 622] on icon "button" at bounding box center [753, 617] width 11 height 13
click at [855, 614] on button "Send" at bounding box center [830, 617] width 71 height 27
click at [773, 106] on button "Close" at bounding box center [783, 100] width 66 height 29
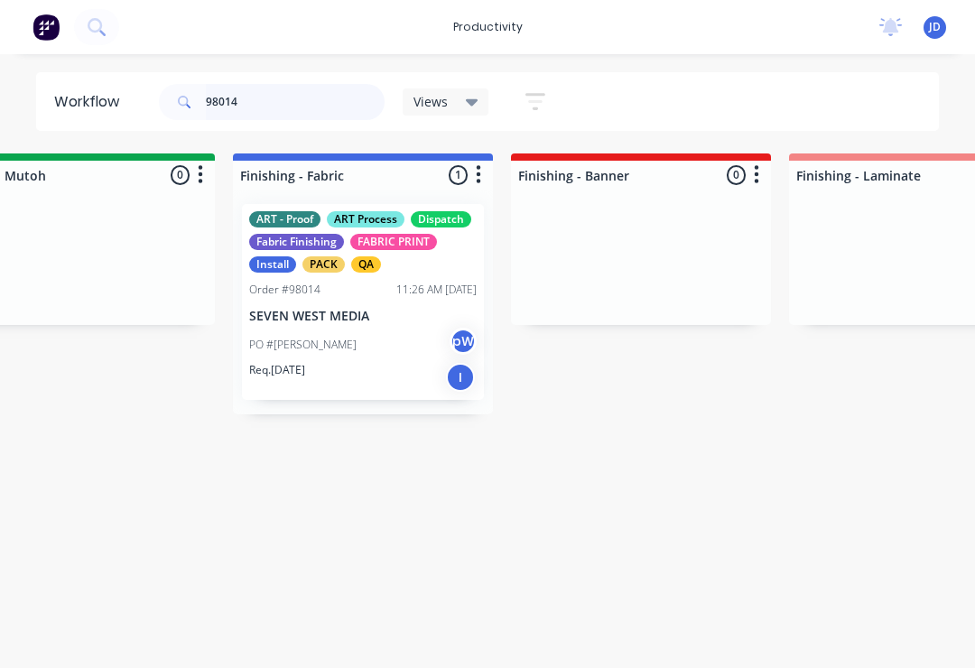
click at [272, 115] on input "98014" at bounding box center [295, 102] width 179 height 36
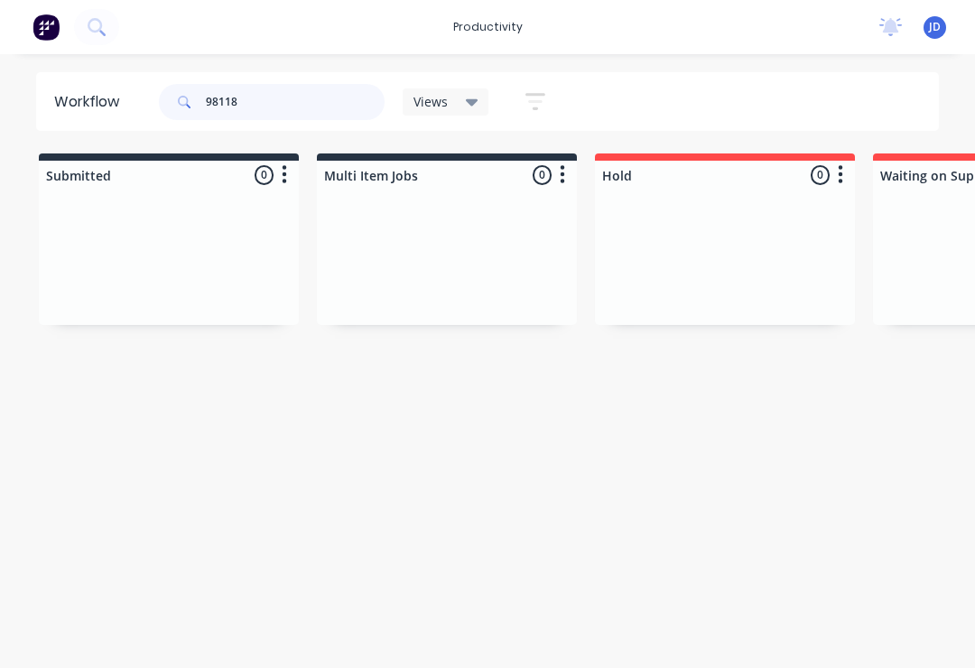
type input "98118"
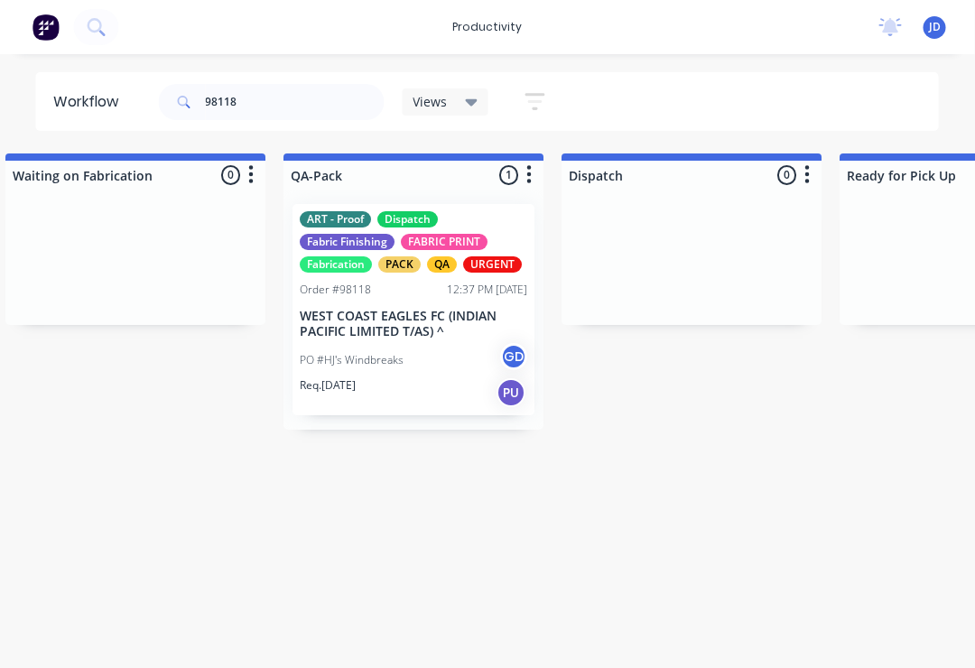
click at [428, 321] on p "WEST COAST EAGLES FC (INDIAN PACIFIC LIMITED T/AS) ^" at bounding box center [415, 324] width 228 height 31
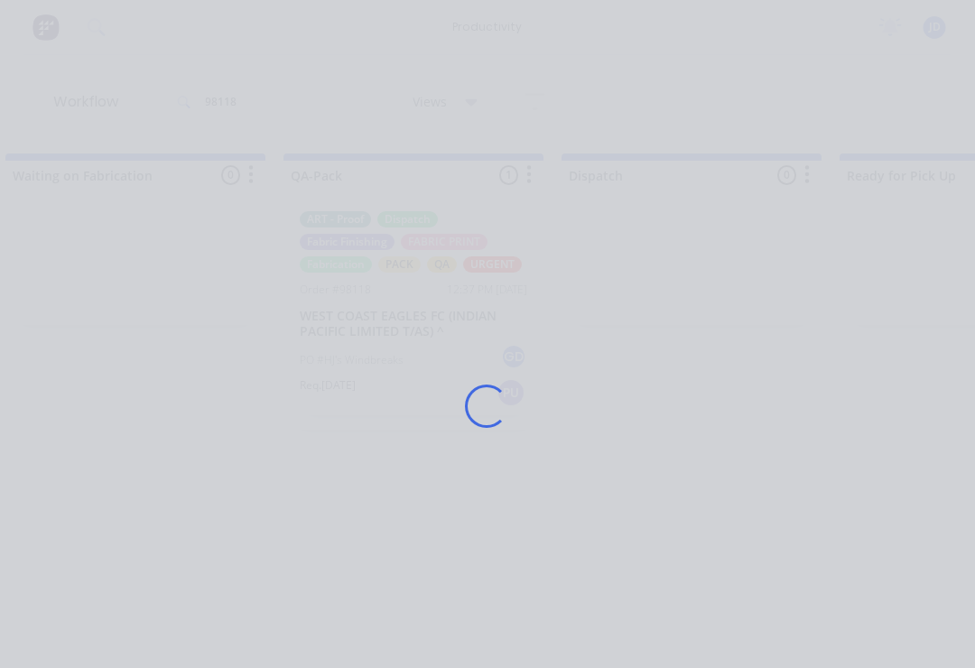
scroll to position [0, 4484]
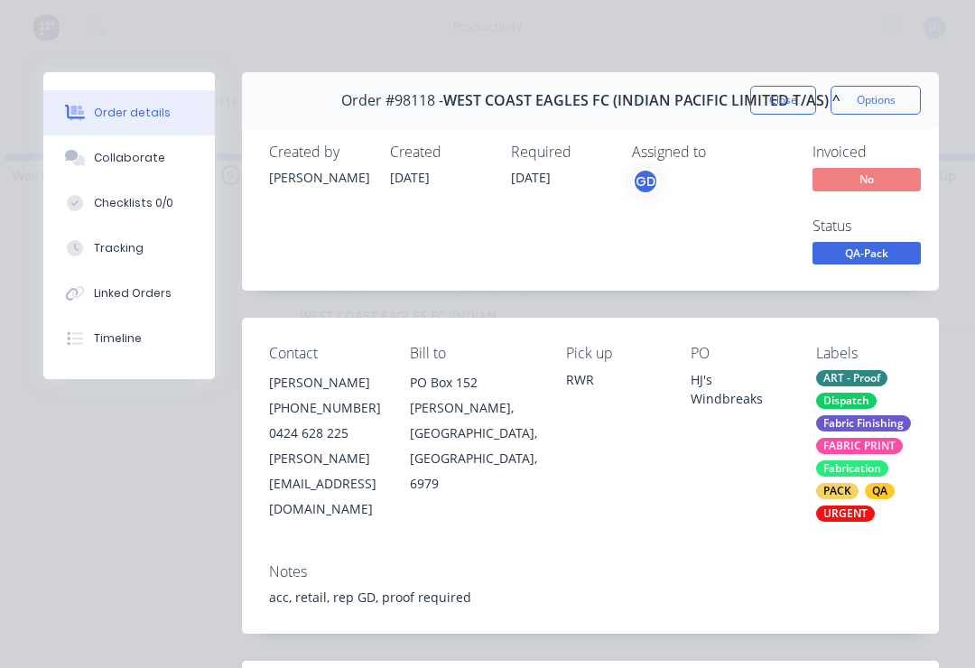
click at [148, 148] on button "Collaborate" at bounding box center [129, 157] width 172 height 45
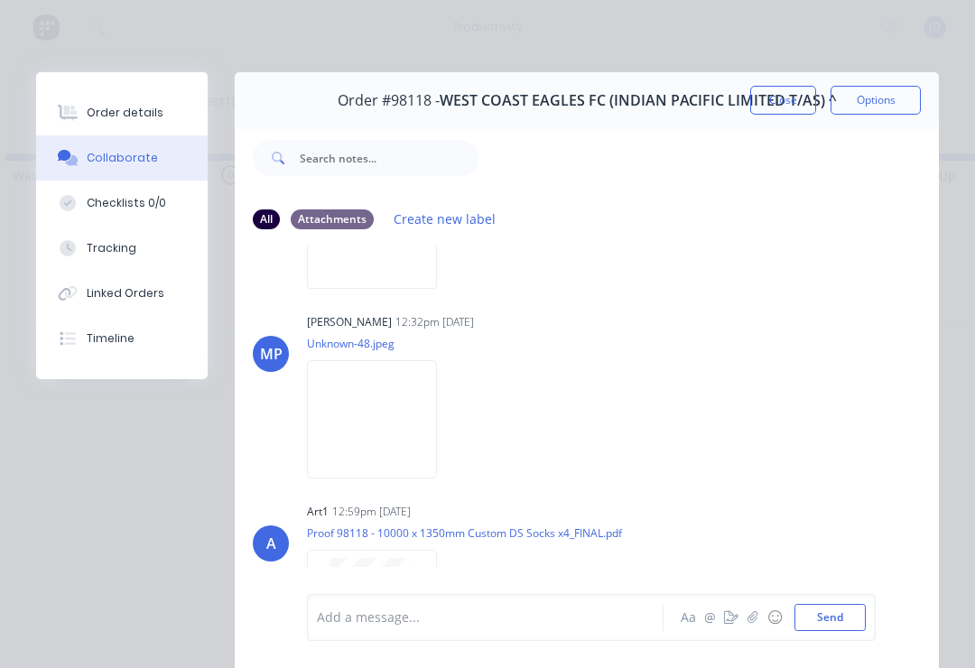
scroll to position [721, 0]
click at [391, 461] on img at bounding box center [372, 420] width 130 height 118
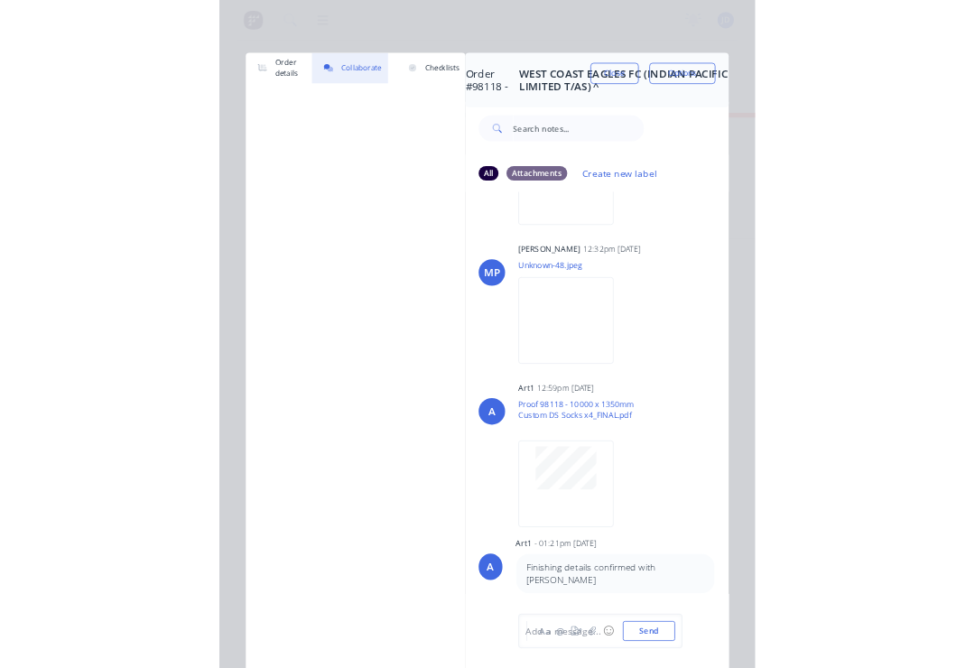
scroll to position [0, 4484]
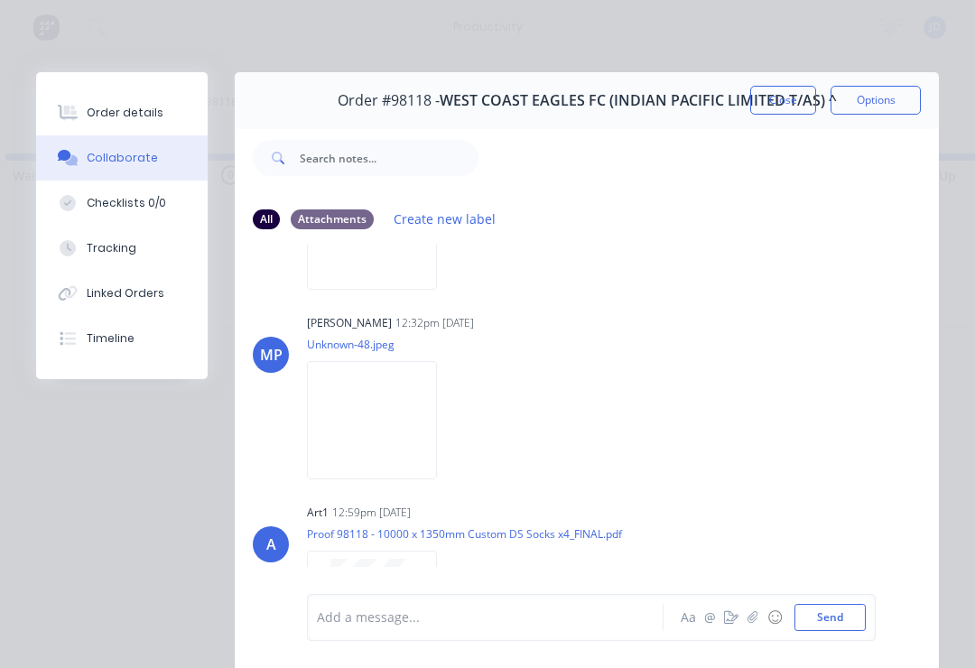
click at [751, 624] on icon "button" at bounding box center [753, 617] width 11 height 13
click at [832, 620] on button "Send" at bounding box center [830, 617] width 71 height 27
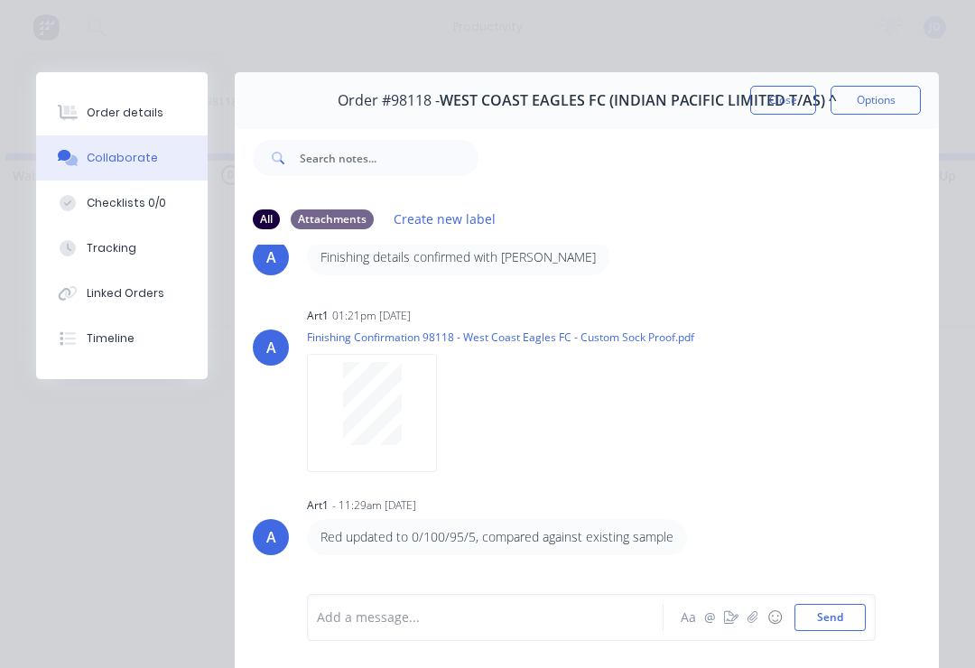
click at [755, 620] on icon "button" at bounding box center [753, 617] width 11 height 13
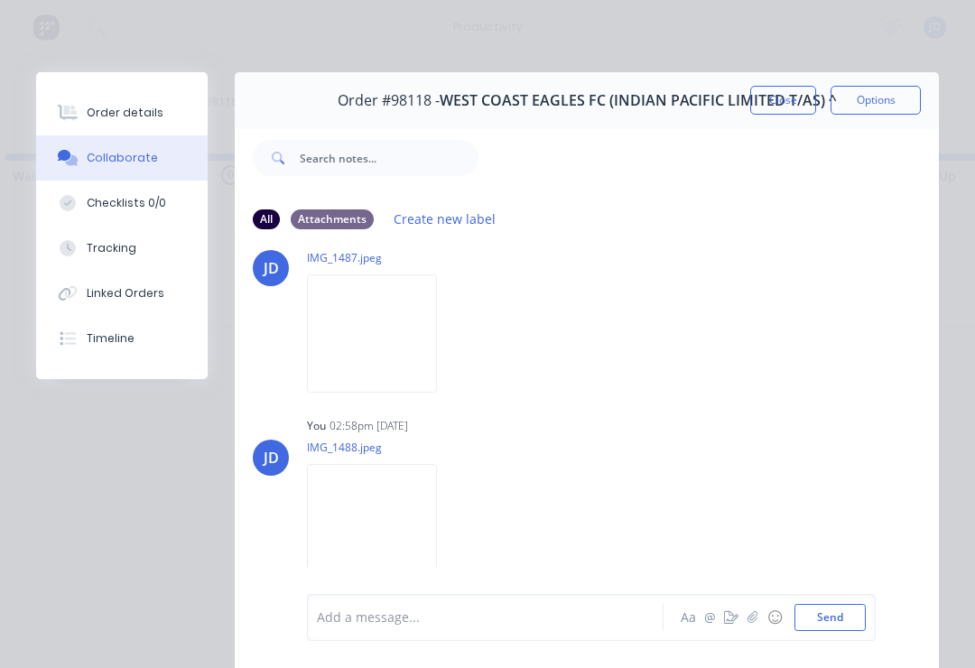
scroll to position [1615, 0]
click at [755, 626] on button "button" at bounding box center [753, 618] width 22 height 22
click at [846, 616] on button "Send" at bounding box center [830, 617] width 71 height 27
click at [775, 104] on button "Close" at bounding box center [783, 100] width 66 height 29
